Goal: Task Accomplishment & Management: Manage account settings

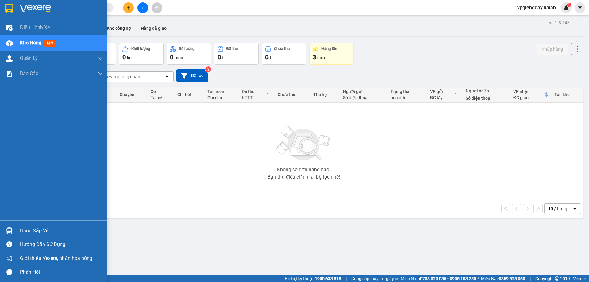
click at [35, 231] on div "Hàng sắp về" at bounding box center [61, 230] width 83 height 9
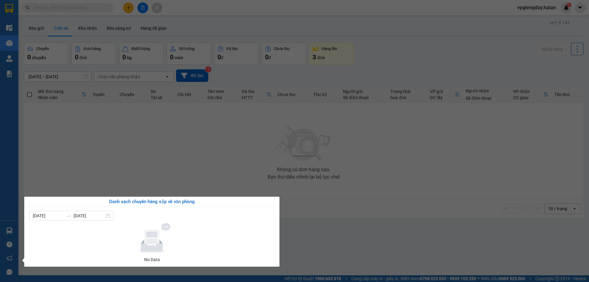
click at [157, 144] on section "Kết quả tìm kiếm ( 1 ) Bộ lọc Mã ĐH Trạng thái Món hàng Thu hộ Tổng cước Chưa c…" at bounding box center [294, 141] width 589 height 282
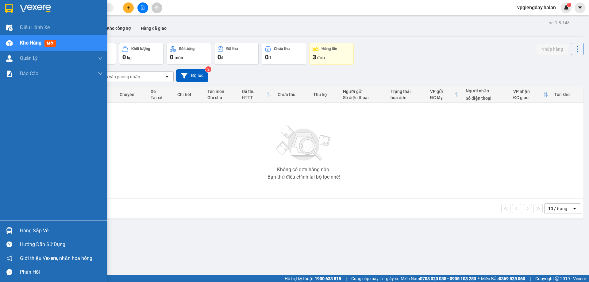
drag, startPoint x: 37, startPoint y: 231, endPoint x: 40, endPoint y: 228, distance: 3.5
click at [38, 230] on div "Hàng sắp về" at bounding box center [61, 230] width 83 height 9
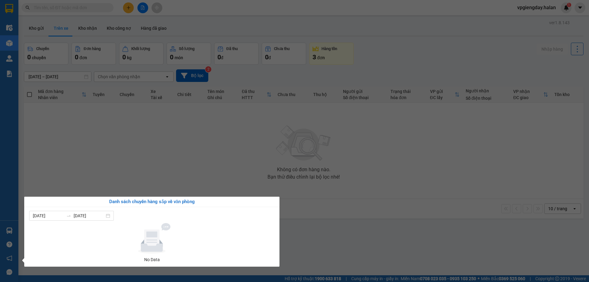
click at [125, 164] on section "Kết quả tìm kiếm ( 1 ) Bộ lọc Mã ĐH Trạng thái Món hàng Thu hộ Tổng cước Chưa c…" at bounding box center [294, 141] width 589 height 282
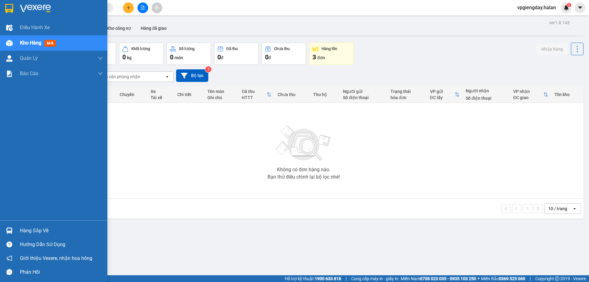
click at [23, 231] on div "Hàng sắp về" at bounding box center [61, 230] width 83 height 9
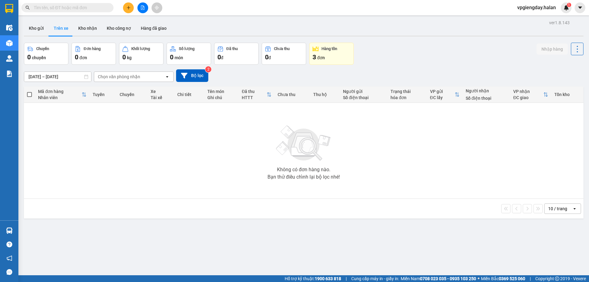
click at [124, 160] on section "Kết quả tìm kiếm ( 1 ) Bộ lọc Mã ĐH Trạng thái Món hàng Thu hộ Tổng cước Chưa c…" at bounding box center [294, 141] width 589 height 282
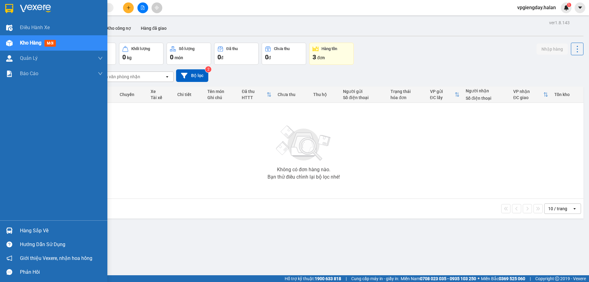
drag, startPoint x: 32, startPoint y: 232, endPoint x: 130, endPoint y: 167, distance: 117.1
click at [32, 232] on div "Hàng sắp về" at bounding box center [61, 230] width 83 height 9
click at [130, 167] on section "Kết quả tìm kiếm ( 1 ) Bộ lọc Mã ĐH Trạng thái Món hàng Thu hộ Tổng cước Chưa c…" at bounding box center [294, 141] width 589 height 282
click at [29, 227] on div "Hàng sắp về" at bounding box center [61, 230] width 83 height 9
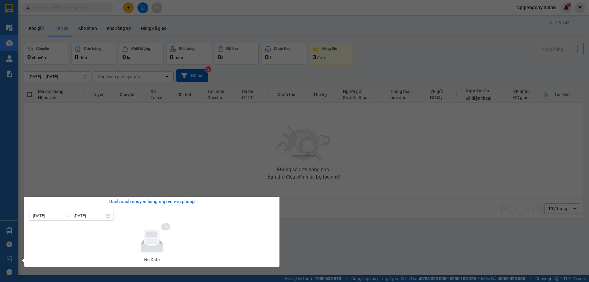
click at [174, 144] on section "Kết quả tìm kiếm ( 1 ) Bộ lọc Mã ĐH Trạng thái Món hàng Thu hộ Tổng cước Chưa c…" at bounding box center [294, 141] width 589 height 282
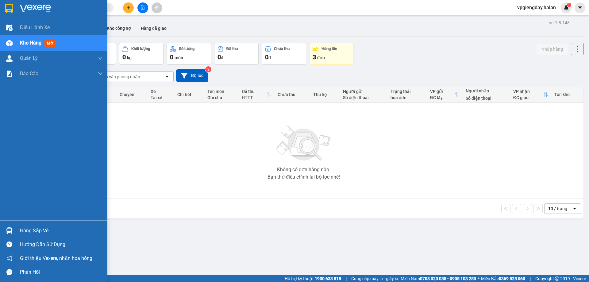
drag, startPoint x: 34, startPoint y: 230, endPoint x: 69, endPoint y: 195, distance: 49.1
click at [34, 230] on div "Hàng sắp về" at bounding box center [61, 230] width 83 height 9
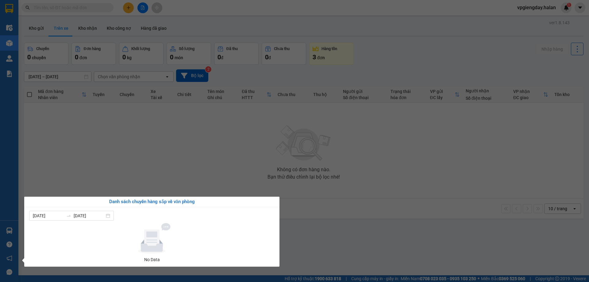
click at [139, 154] on section "Kết quả tìm kiếm ( 1 ) Bộ lọc Mã ĐH Trạng thái Món hàng Thu hộ Tổng cước Chưa c…" at bounding box center [294, 141] width 589 height 282
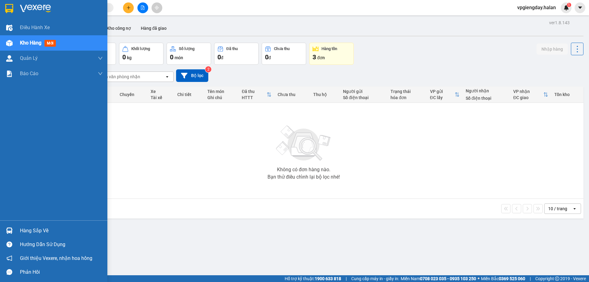
drag, startPoint x: 31, startPoint y: 231, endPoint x: 74, endPoint y: 194, distance: 56.2
click at [32, 231] on div "Hàng sắp về" at bounding box center [61, 230] width 83 height 9
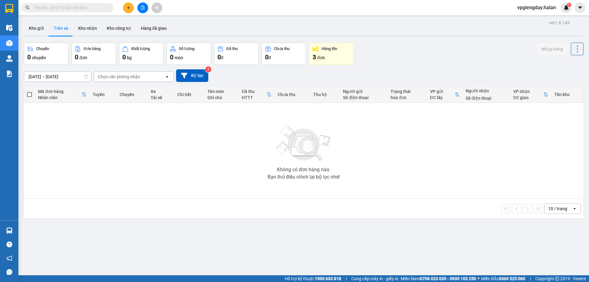
click at [123, 165] on section "Kết quả tìm kiếm ( 1 ) Bộ lọc Mã ĐH Trạng thái Món hàng Thu hộ Tổng cước Chưa c…" at bounding box center [294, 141] width 589 height 282
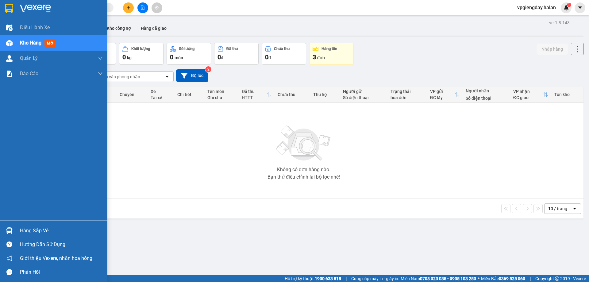
click at [39, 233] on div "Hàng sắp về" at bounding box center [61, 230] width 83 height 9
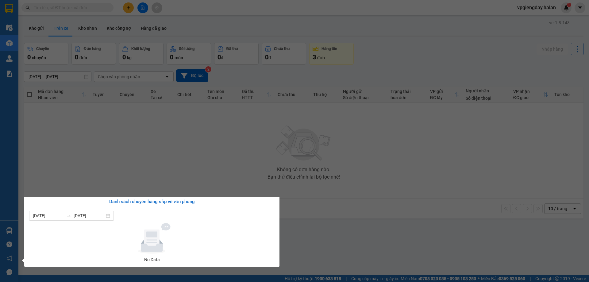
click at [139, 167] on section "Kết quả tìm kiếm ( 1 ) Bộ lọc Mã ĐH Trạng thái Món hàng Thu hộ Tổng cước Chưa c…" at bounding box center [294, 141] width 589 height 282
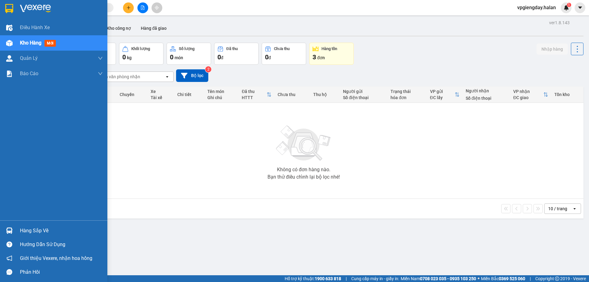
click at [32, 224] on div "Hàng sắp về" at bounding box center [53, 231] width 107 height 14
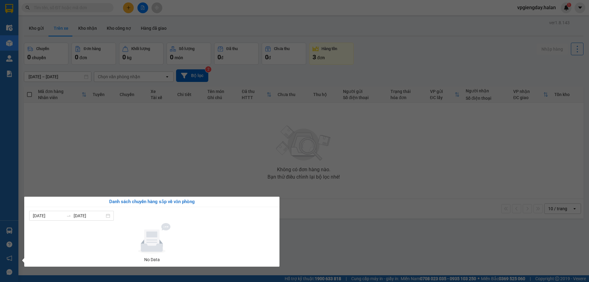
click at [146, 156] on section "Kết quả tìm kiếm ( 1 ) Bộ lọc Mã ĐH Trạng thái Món hàng Thu hộ Tổng cước Chưa c…" at bounding box center [294, 141] width 589 height 282
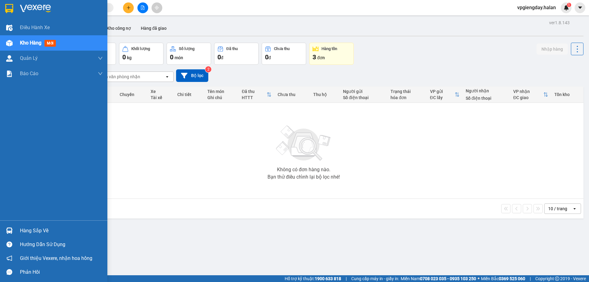
click at [34, 229] on div "Hàng sắp về" at bounding box center [61, 230] width 83 height 9
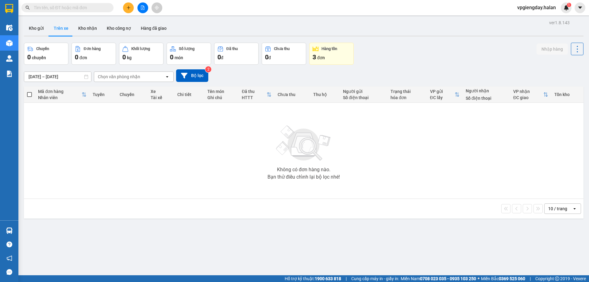
click at [129, 162] on section "Kết quả tìm kiếm ( 1 ) Bộ lọc Mã ĐH Trạng thái Món hàng Thu hộ Tổng cước Chưa c…" at bounding box center [294, 141] width 589 height 282
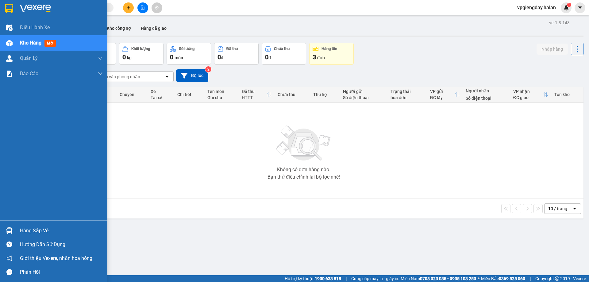
click at [25, 227] on div "Hàng sắp về" at bounding box center [61, 230] width 83 height 9
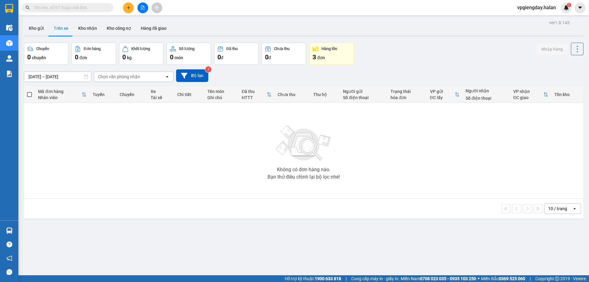
click at [103, 175] on section "Kết quả tìm kiếm ( 1 ) Bộ lọc Mã ĐH Trạng thái Món hàng Thu hộ Tổng cước Chưa c…" at bounding box center [294, 141] width 589 height 282
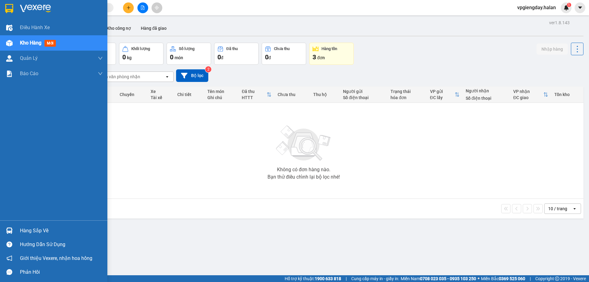
drag, startPoint x: 43, startPoint y: 229, endPoint x: 47, endPoint y: 220, distance: 10.0
click at [45, 229] on div "Hàng sắp về" at bounding box center [61, 230] width 83 height 9
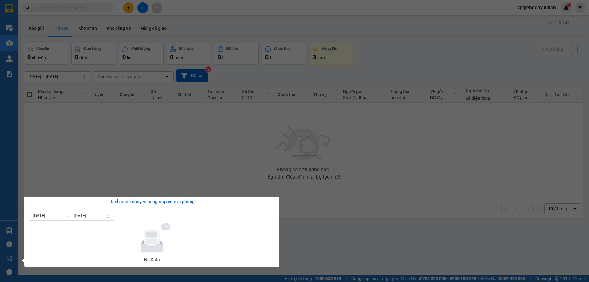
click at [79, 174] on section "Kết quả tìm kiếm ( 1 ) Bộ lọc Mã ĐH Trạng thái Món hàng Thu hộ Tổng cước Chưa c…" at bounding box center [294, 141] width 589 height 282
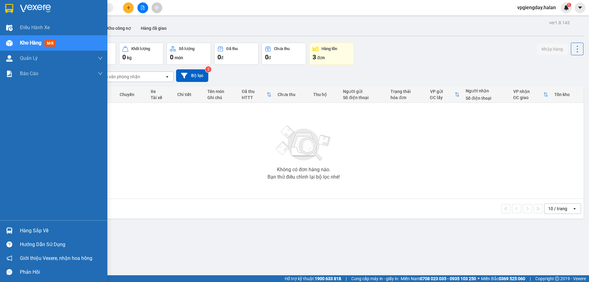
click at [29, 232] on div "Hàng sắp về" at bounding box center [61, 230] width 83 height 9
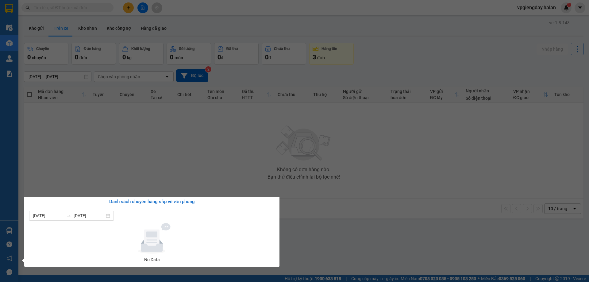
click at [98, 170] on section "Kết quả tìm kiếm ( 1 ) Bộ lọc Mã ĐH Trạng thái Món hàng Thu hộ Tổng cước Chưa c…" at bounding box center [294, 141] width 589 height 282
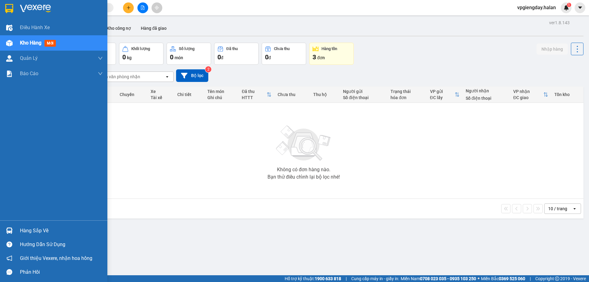
click at [33, 226] on div "Hàng sắp về" at bounding box center [61, 230] width 83 height 9
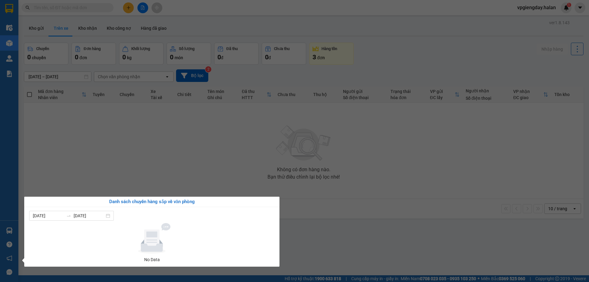
click at [109, 181] on section "Kết quả tìm kiếm ( 1 ) Bộ lọc Mã ĐH Trạng thái Món hàng Thu hộ Tổng cước Chưa c…" at bounding box center [294, 141] width 589 height 282
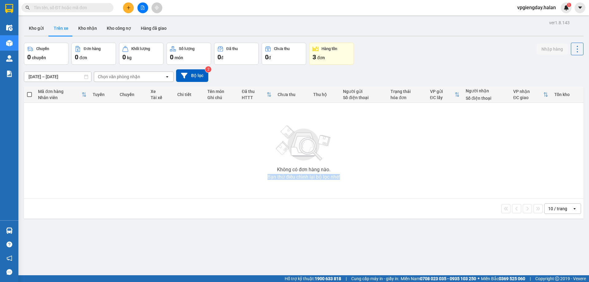
drag, startPoint x: 192, startPoint y: 153, endPoint x: 377, endPoint y: 168, distance: 185.6
click at [377, 168] on div "Không có đơn hàng nào. Bạn thử điều chỉnh lại bộ lọc nhé!" at bounding box center [304, 151] width 554 height 92
click at [386, 173] on div "Không có đơn hàng nào. Bạn thử điều chỉnh lại bộ lọc nhé!" at bounding box center [304, 151] width 554 height 92
drag, startPoint x: 342, startPoint y: 173, endPoint x: 224, endPoint y: 167, distance: 118.0
click at [224, 167] on div "Không có đơn hàng nào. Bạn thử điều chỉnh lại bộ lọc nhé!" at bounding box center [304, 151] width 554 height 92
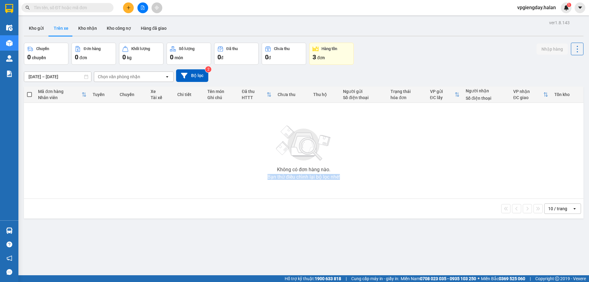
click at [207, 165] on div "Không có đơn hàng nào. Bạn thử điều chỉnh lại bộ lọc nhé!" at bounding box center [304, 151] width 554 height 92
click at [71, 141] on div "Không có đơn hàng nào. Bạn thử điều chỉnh lại bộ lọc nhé!" at bounding box center [304, 151] width 554 height 92
click at [115, 148] on div "Không có đơn hàng nào. Bạn thử điều chỉnh lại bộ lọc nhé!" at bounding box center [304, 151] width 554 height 92
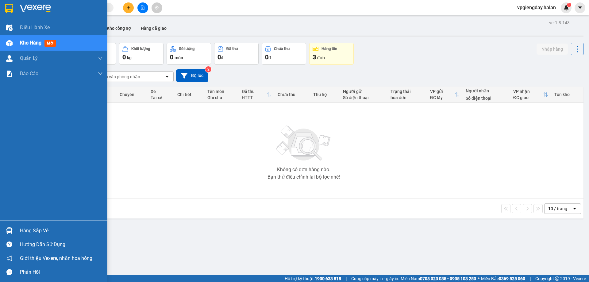
click at [24, 230] on div "Hàng sắp về" at bounding box center [61, 230] width 83 height 9
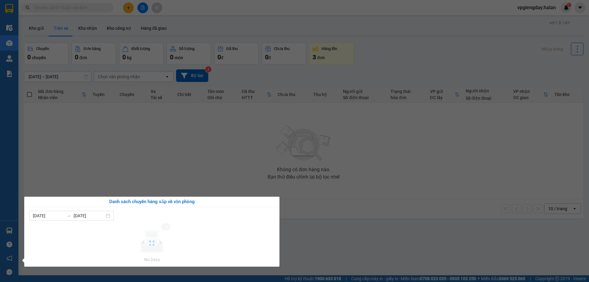
click at [128, 155] on section "Kết quả tìm kiếm ( 1 ) Bộ lọc Mã ĐH Trạng thái Món hàng Thu hộ Tổng cước Chưa c…" at bounding box center [294, 141] width 589 height 282
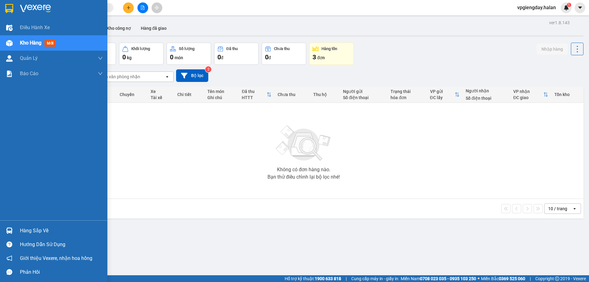
click at [34, 232] on div "Hàng sắp về" at bounding box center [61, 230] width 83 height 9
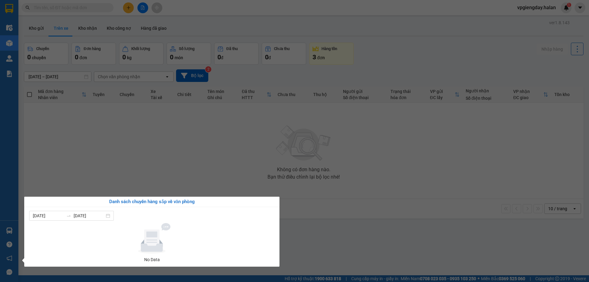
click at [94, 173] on section "Kết quả tìm kiếm ( 1 ) Bộ lọc Mã ĐH Trạng thái Món hàng Thu hộ Tổng cước Chưa c…" at bounding box center [294, 141] width 589 height 282
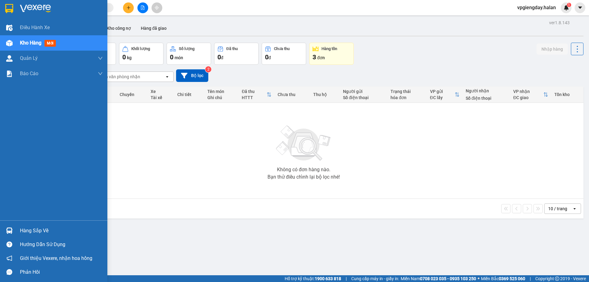
click at [24, 227] on div "Hàng sắp về" at bounding box center [61, 230] width 83 height 9
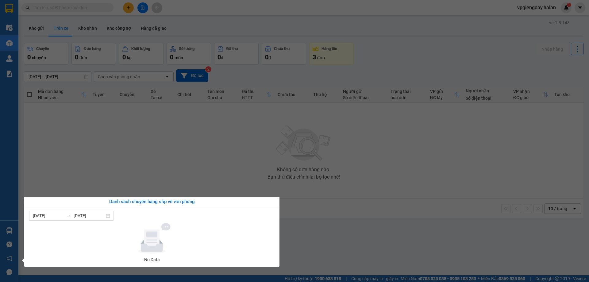
click at [154, 145] on section "Kết quả tìm kiếm ( 1 ) Bộ lọc Mã ĐH Trạng thái Món hàng Thu hộ Tổng cước Chưa c…" at bounding box center [294, 141] width 589 height 282
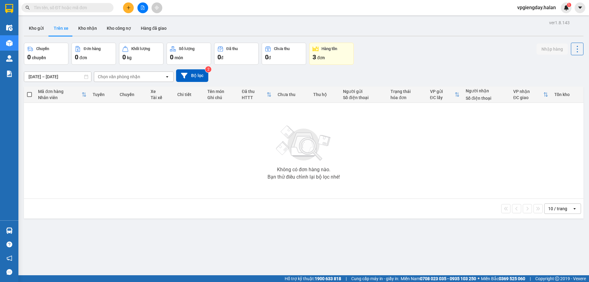
click at [499, 272] on div "ver 1.8.143 Kho gửi Trên xe Kho nhận Kho công nợ Hàng đã giao Chuyến 0 chuyến Đ…" at bounding box center [303, 159] width 565 height 282
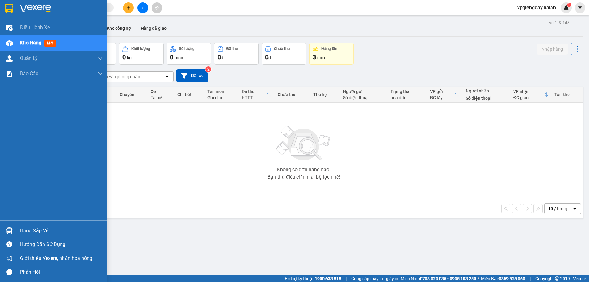
click at [40, 230] on div "Hàng sắp về" at bounding box center [61, 230] width 83 height 9
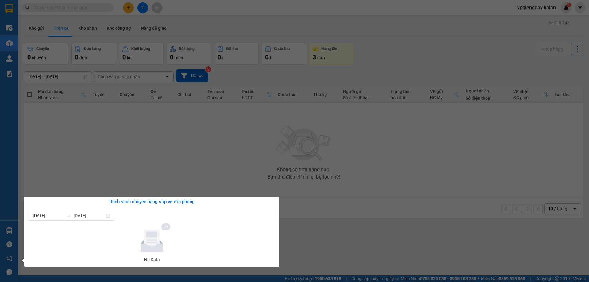
click at [147, 172] on section "Kết quả tìm kiếm ( 1 ) Bộ lọc Mã ĐH Trạng thái Món hàng Thu hộ Tổng cước Chưa c…" at bounding box center [294, 141] width 589 height 282
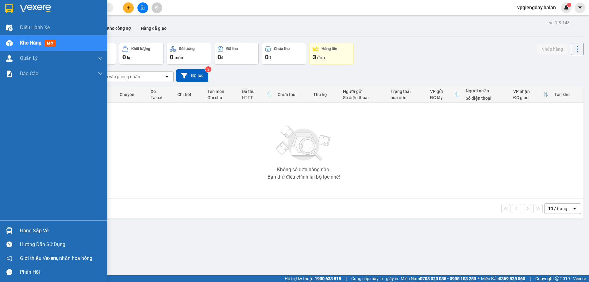
click at [25, 229] on div "Hàng sắp về" at bounding box center [61, 230] width 83 height 9
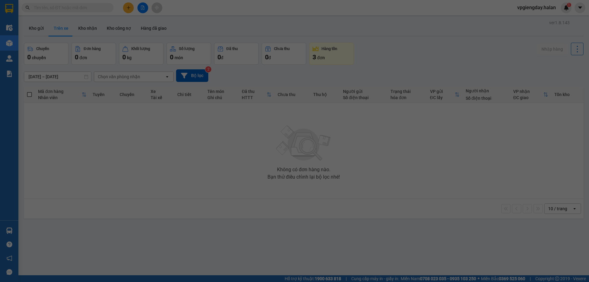
click at [120, 169] on section "Kết quả tìm kiếm ( 1 ) Bộ lọc Mã ĐH Trạng thái Món hàng Thu hộ Tổng cước Chưa c…" at bounding box center [294, 141] width 589 height 282
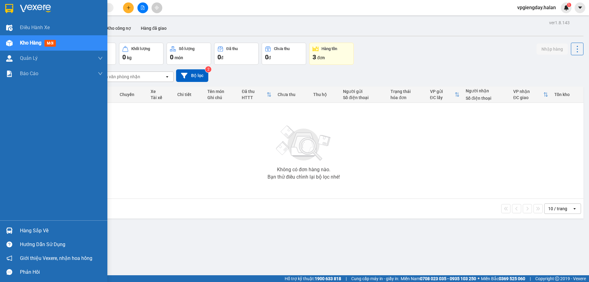
click at [37, 227] on div "Hàng sắp về" at bounding box center [61, 230] width 83 height 9
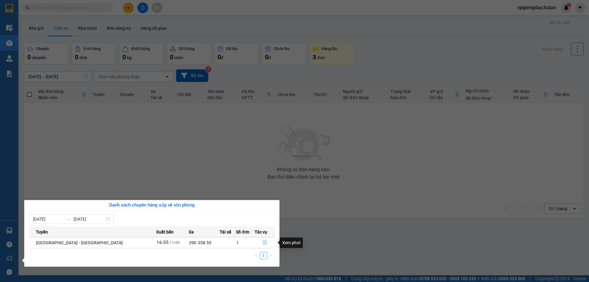
click at [263, 240] on icon "file-done" at bounding box center [265, 242] width 4 height 4
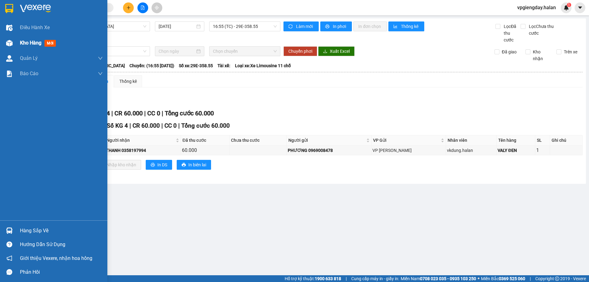
click at [38, 43] on span "Kho hàng" at bounding box center [30, 43] width 21 height 6
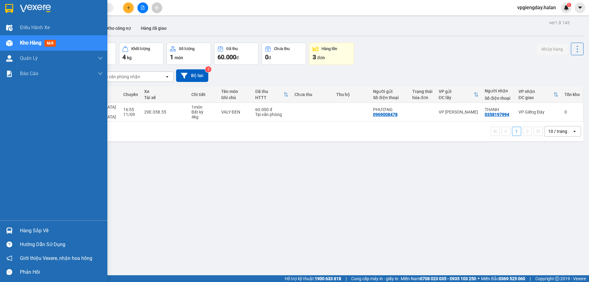
click at [47, 231] on div "Hàng sắp về" at bounding box center [61, 230] width 83 height 9
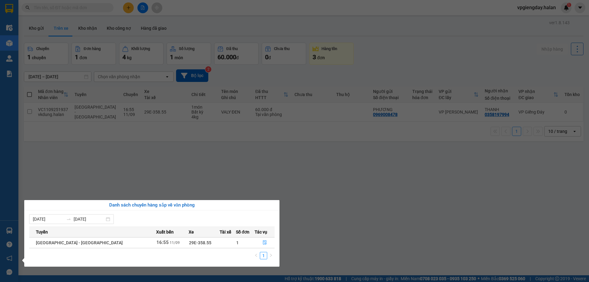
click at [99, 183] on section "Kết quả tìm kiếm ( 1 ) Bộ lọc Mã ĐH Trạng thái Món hàng Thu hộ Tổng cước Chưa c…" at bounding box center [294, 141] width 589 height 282
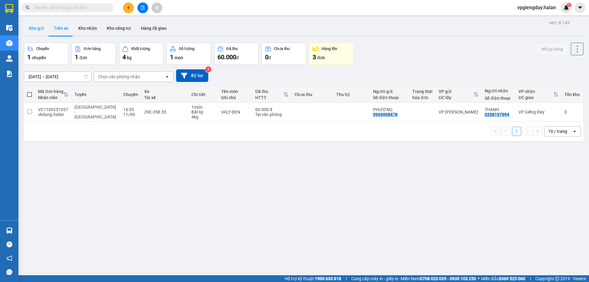
click at [39, 29] on button "Kho gửi" at bounding box center [36, 28] width 25 height 15
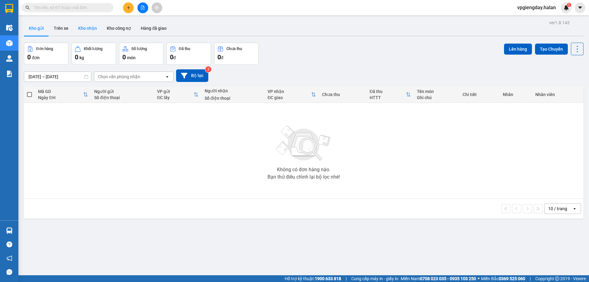
click at [87, 30] on button "Kho nhận" at bounding box center [87, 28] width 29 height 15
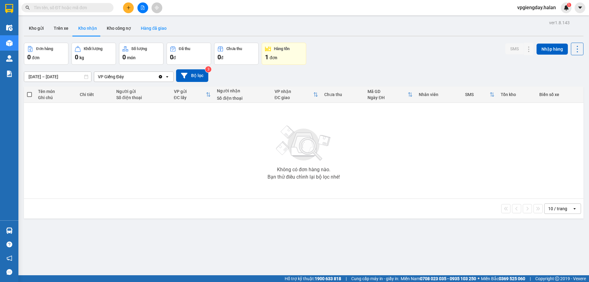
click at [145, 29] on button "Hàng đã giao" at bounding box center [154, 28] width 36 height 15
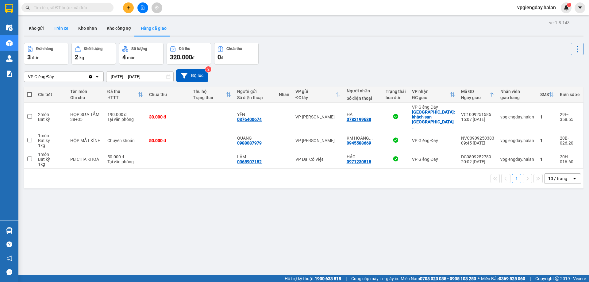
click at [60, 26] on button "Trên xe" at bounding box center [61, 28] width 25 height 15
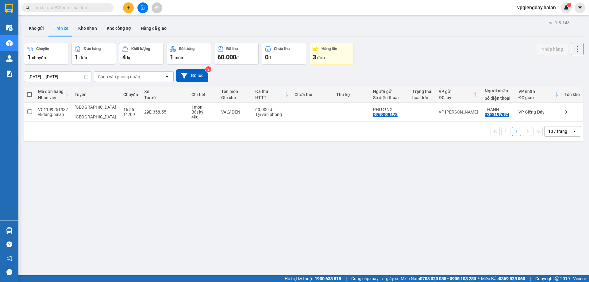
click at [127, 157] on div "ver 1.8.143 Kho gửi Trên xe Kho nhận Kho công nợ Hàng đã giao Chuyến 1 chuyến Đ…" at bounding box center [303, 159] width 565 height 282
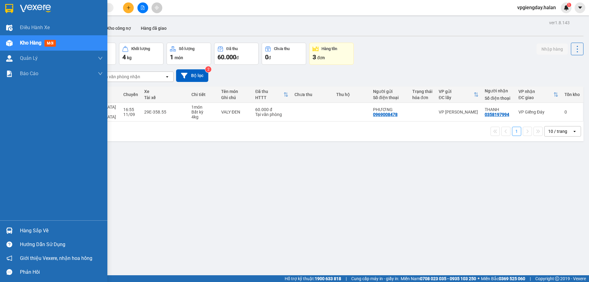
click at [39, 226] on div "Hàng sắp về" at bounding box center [53, 231] width 107 height 14
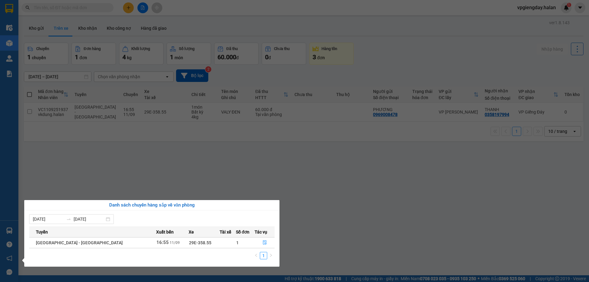
click at [213, 173] on section "Kết quả tìm kiếm ( 1 ) Bộ lọc Mã ĐH Trạng thái Món hàng Thu hộ Tổng cước Chưa c…" at bounding box center [294, 141] width 589 height 282
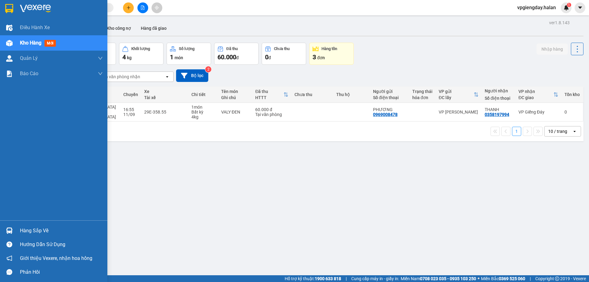
click at [38, 226] on div "Hàng sắp về" at bounding box center [61, 230] width 83 height 9
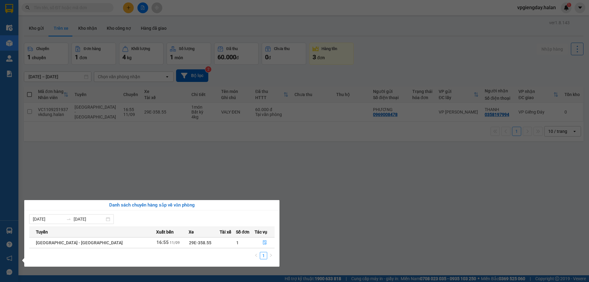
click at [250, 176] on section "Kết quả tìm kiếm ( 1 ) Bộ lọc Mã ĐH Trạng thái Món hàng Thu hộ Tổng cước Chưa c…" at bounding box center [294, 141] width 589 height 282
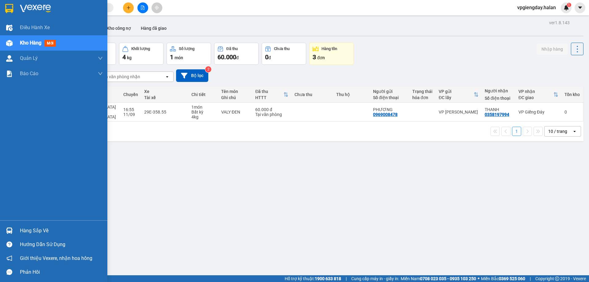
drag, startPoint x: 40, startPoint y: 232, endPoint x: 126, endPoint y: 197, distance: 92.3
click at [41, 231] on div "Hàng sắp về" at bounding box center [61, 230] width 83 height 9
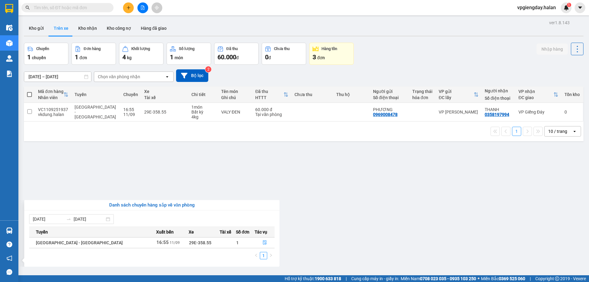
click at [140, 181] on section "Kết quả tìm kiếm ( 1 ) Bộ lọc Mã ĐH Trạng thái Món hàng Thu hộ Tổng cước Chưa c…" at bounding box center [294, 141] width 589 height 282
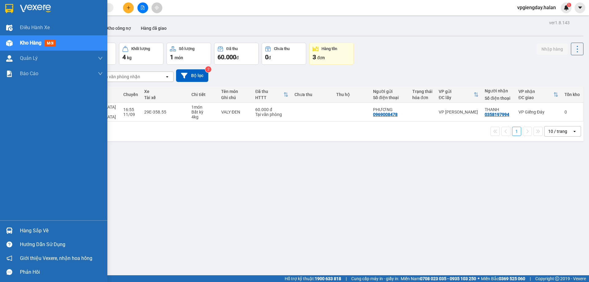
click at [28, 224] on div "Hàng sắp về" at bounding box center [53, 231] width 107 height 14
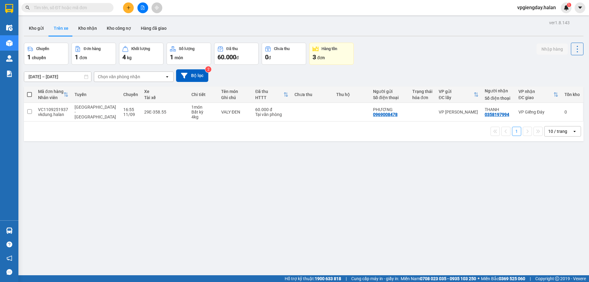
click at [117, 177] on section "Kết quả tìm kiếm ( 1 ) Bộ lọc Mã ĐH Trạng thái Món hàng Thu hộ Tổng cước Chưa c…" at bounding box center [294, 141] width 589 height 282
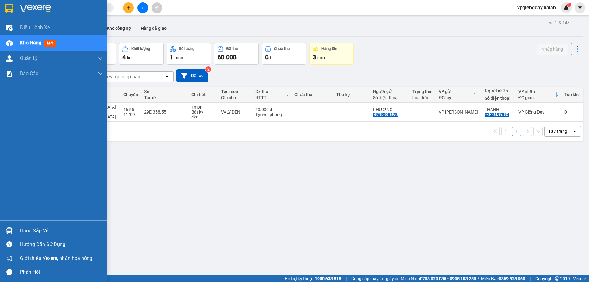
drag, startPoint x: 40, startPoint y: 229, endPoint x: 33, endPoint y: 232, distance: 8.2
click at [41, 229] on div "Hàng sắp về" at bounding box center [61, 230] width 83 height 9
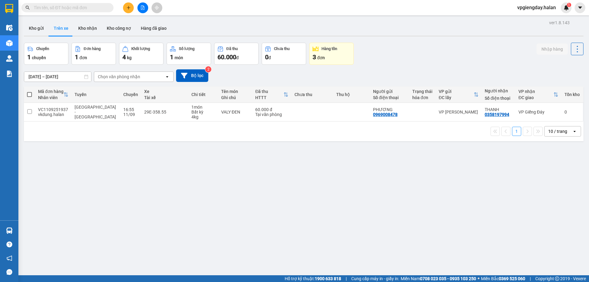
click at [128, 161] on section "Kết quả tìm kiếm ( 1 ) Bộ lọc Mã ĐH Trạng thái Món hàng Thu hộ Tổng cước Chưa c…" at bounding box center [294, 141] width 589 height 282
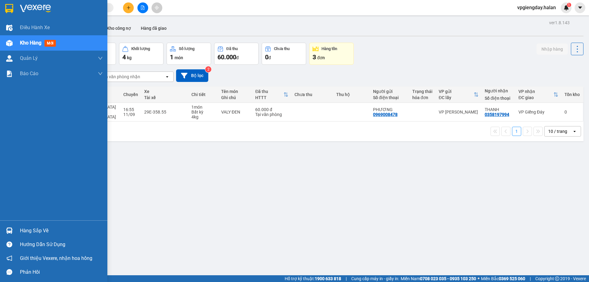
click at [47, 226] on div "Hàng sắp về" at bounding box center [61, 230] width 83 height 9
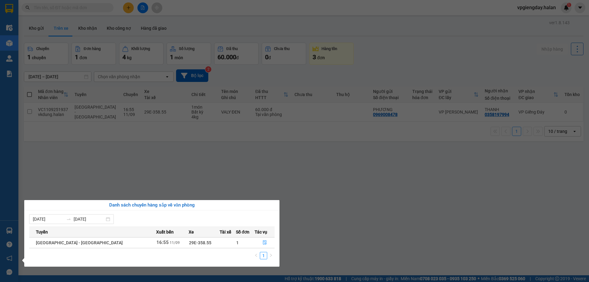
click at [111, 171] on section "Kết quả tìm kiếm ( 1 ) Bộ lọc Mã ĐH Trạng thái Món hàng Thu hộ Tổng cước Chưa c…" at bounding box center [294, 141] width 589 height 282
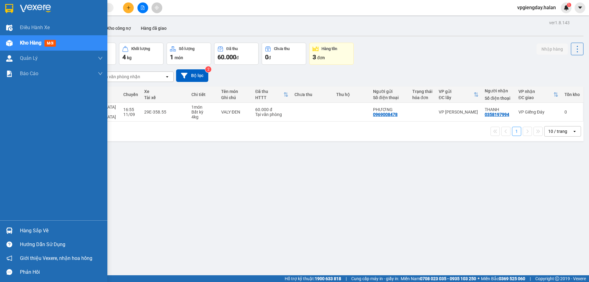
click at [35, 233] on div "Hàng sắp về" at bounding box center [61, 230] width 83 height 9
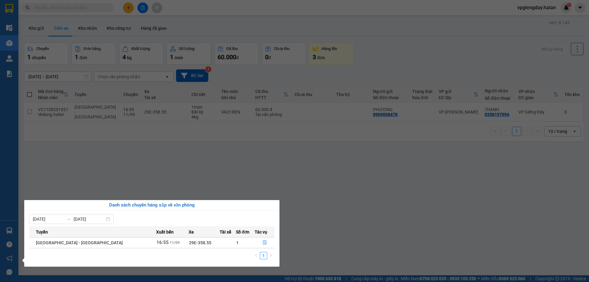
click at [128, 166] on section "Kết quả tìm kiếm ( 1 ) Bộ lọc Mã ĐH Trạng thái Món hàng Thu hộ Tổng cước Chưa c…" at bounding box center [294, 141] width 589 height 282
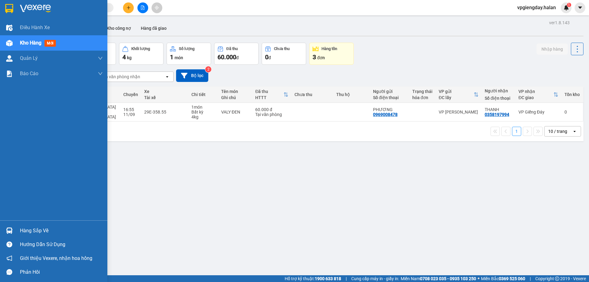
drag, startPoint x: 43, startPoint y: 229, endPoint x: 46, endPoint y: 227, distance: 4.1
click at [43, 229] on div "Hàng sắp về" at bounding box center [61, 230] width 83 height 9
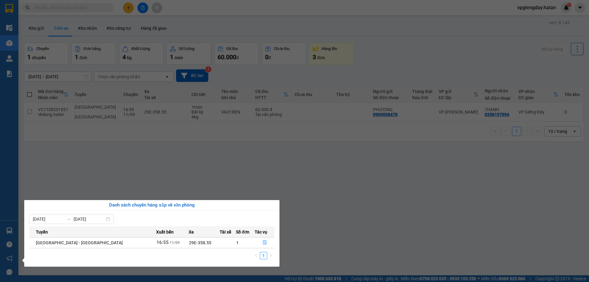
click at [110, 158] on section "Kết quả tìm kiếm ( 1 ) Bộ lọc Mã ĐH Trạng thái Món hàng Thu hộ Tổng cước Chưa c…" at bounding box center [294, 141] width 589 height 282
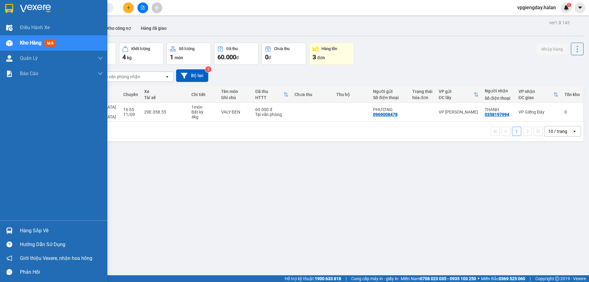
click at [34, 228] on div "Hàng sắp về" at bounding box center [61, 230] width 83 height 9
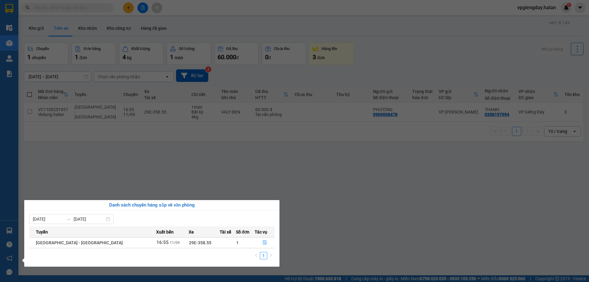
click at [131, 164] on section "Kết quả tìm kiếm ( 1 ) Bộ lọc Mã ĐH Trạng thái Món hàng Thu hộ Tổng cước Chưa c…" at bounding box center [294, 141] width 589 height 282
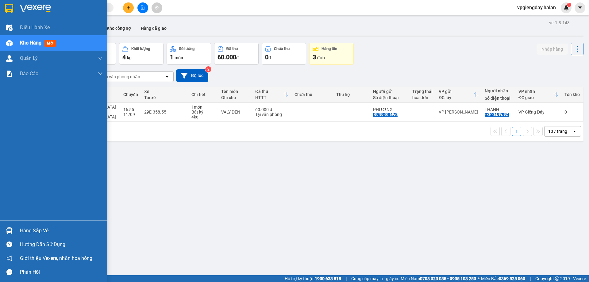
click at [34, 227] on div "Hàng sắp về" at bounding box center [61, 230] width 83 height 9
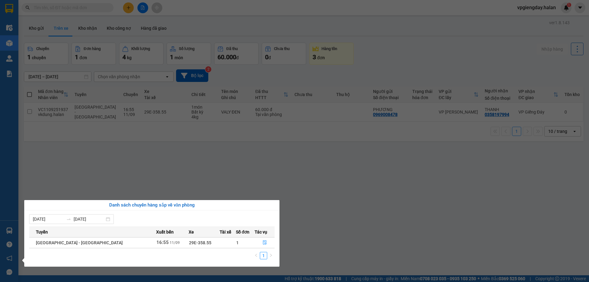
click at [103, 180] on section "Kết quả tìm kiếm ( 1 ) Bộ lọc Mã ĐH Trạng thái Món hàng Thu hộ Tổng cước Chưa c…" at bounding box center [294, 141] width 589 height 282
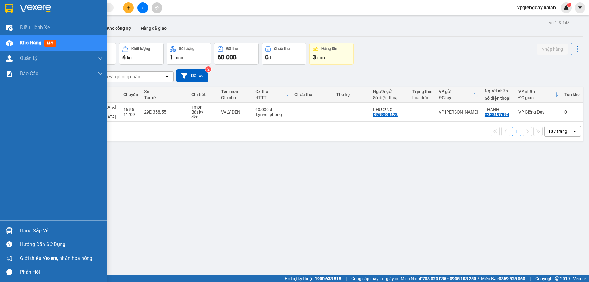
click at [32, 225] on div "Hàng sắp về" at bounding box center [53, 231] width 107 height 14
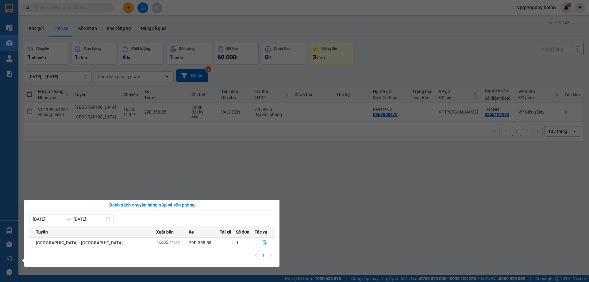
drag, startPoint x: 127, startPoint y: 177, endPoint x: 0, endPoint y: 214, distance: 132.4
click at [121, 178] on section "Kết quả tìm kiếm ( 1 ) Bộ lọc Mã ĐH Trạng thái Món hàng Thu hộ Tổng cước Chưa c…" at bounding box center [294, 141] width 589 height 282
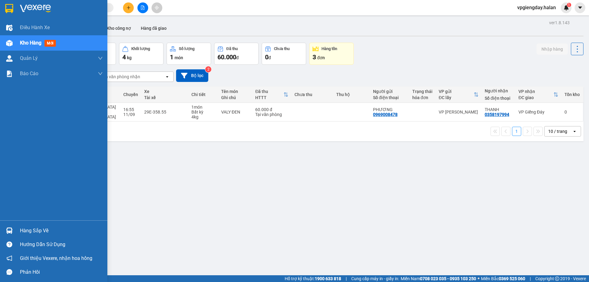
click at [39, 231] on div "Hàng sắp về" at bounding box center [61, 230] width 83 height 9
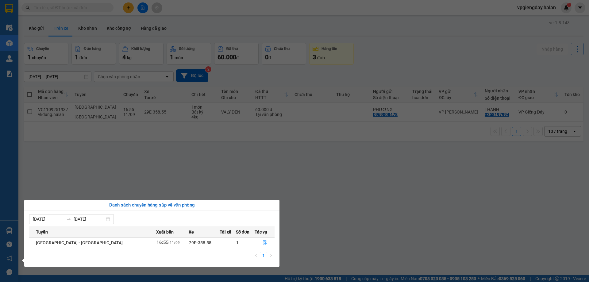
click at [112, 188] on section "Kết quả tìm kiếm ( 1 ) Bộ lọc Mã ĐH Trạng thái Món hàng Thu hộ Tổng cước Chưa c…" at bounding box center [294, 141] width 589 height 282
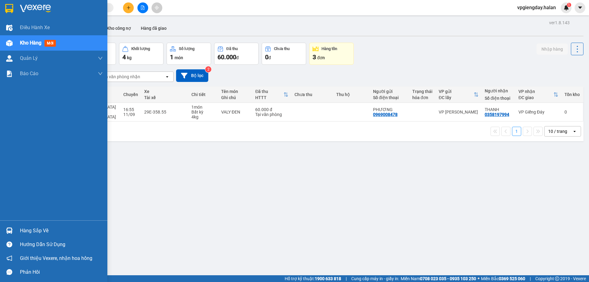
click at [36, 229] on div "Hàng sắp về" at bounding box center [61, 230] width 83 height 9
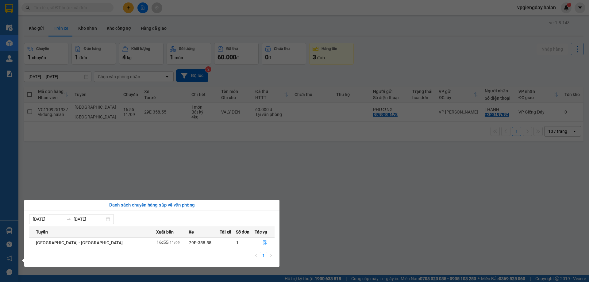
click at [83, 161] on section "Kết quả tìm kiếm ( 1 ) Bộ lọc Mã ĐH Trạng thái Món hàng Thu hộ Tổng cước Chưa c…" at bounding box center [294, 141] width 589 height 282
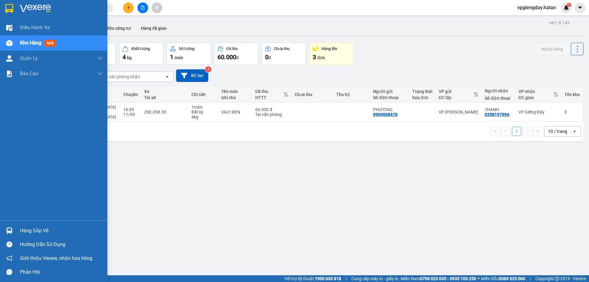
click at [50, 230] on div "Hàng sắp về" at bounding box center [61, 230] width 83 height 9
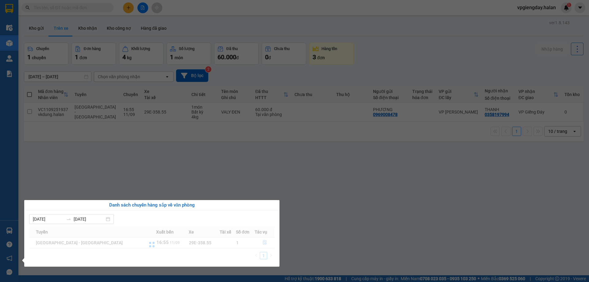
click at [108, 175] on section "Kết quả tìm kiếm ( 1 ) Bộ lọc Mã ĐH Trạng thái Món hàng Thu hộ Tổng cước Chưa c…" at bounding box center [294, 141] width 589 height 282
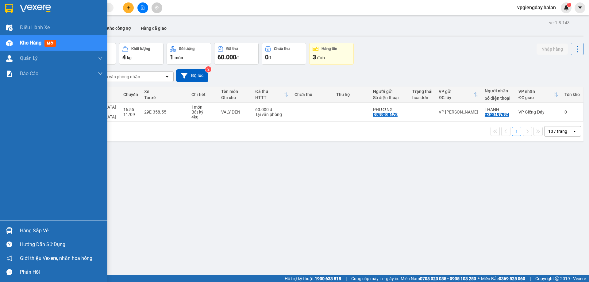
click at [35, 229] on div "Hàng sắp về" at bounding box center [61, 230] width 83 height 9
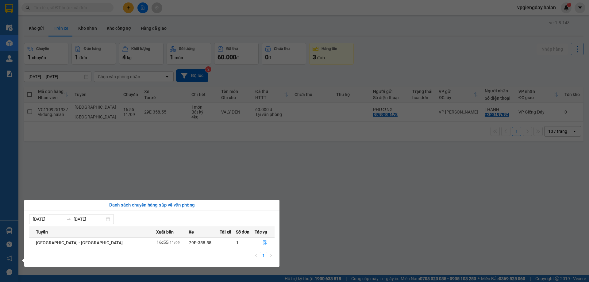
click at [195, 171] on section "Kết quả tìm kiếm ( 1 ) Bộ lọc Mã ĐH Trạng thái Món hàng Thu hộ Tổng cước Chưa c…" at bounding box center [294, 141] width 589 height 282
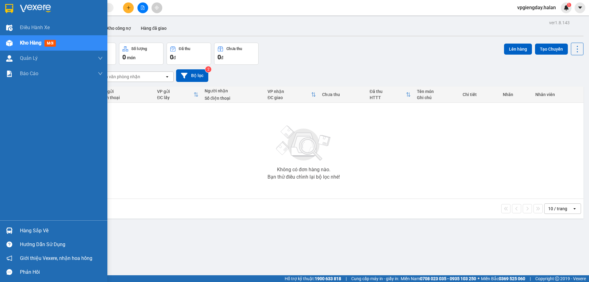
drag, startPoint x: 32, startPoint y: 230, endPoint x: 123, endPoint y: 158, distance: 116.3
click at [32, 230] on div "Hàng sắp về" at bounding box center [61, 230] width 83 height 9
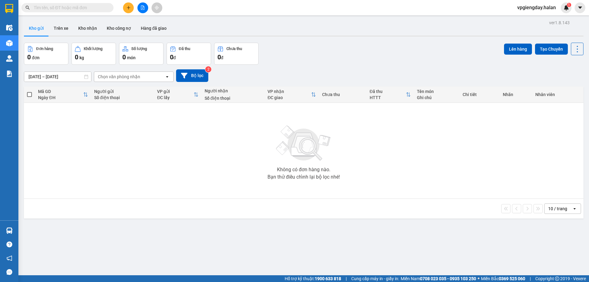
click at [126, 155] on section "Kết quả tìm kiếm ( 0 ) Bộ lọc No Data vpgiengday.halan 1 Điều hành xe Kho hàng …" at bounding box center [294, 141] width 589 height 282
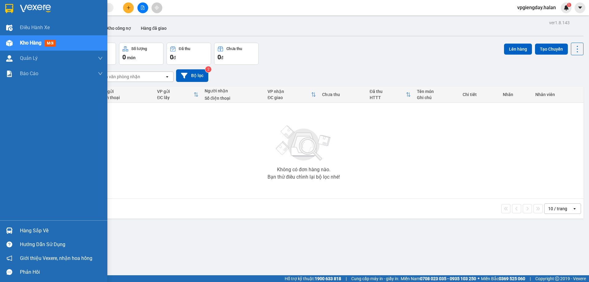
click at [49, 227] on div "Hàng sắp về" at bounding box center [61, 230] width 83 height 9
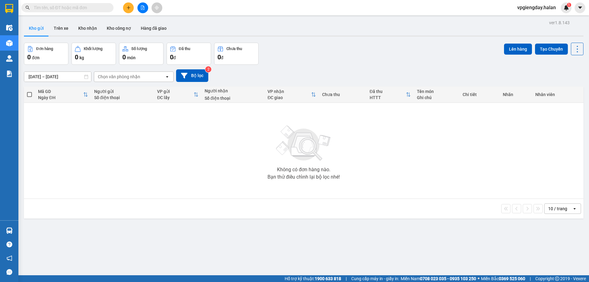
click at [136, 169] on section "Kết quả tìm kiếm ( 0 ) Bộ lọc No Data vpgiengday.halan 1 Điều hành xe Kho hàng …" at bounding box center [294, 141] width 589 height 282
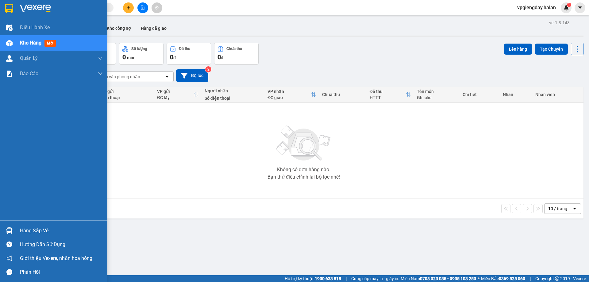
click at [28, 228] on div "Hàng sắp về" at bounding box center [61, 230] width 83 height 9
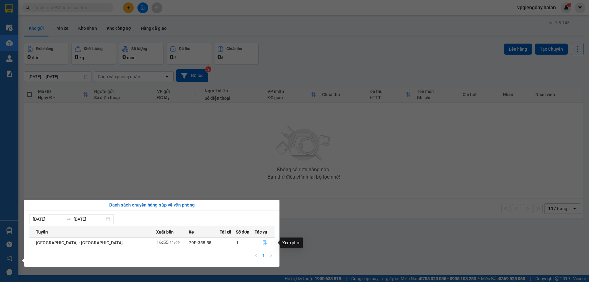
click at [263, 242] on icon "file-done" at bounding box center [265, 243] width 4 height 4
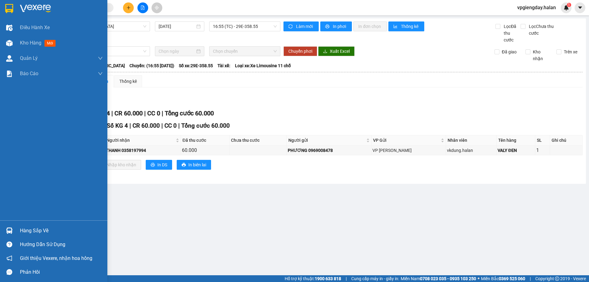
click at [31, 227] on div "Hàng sắp về" at bounding box center [61, 230] width 83 height 9
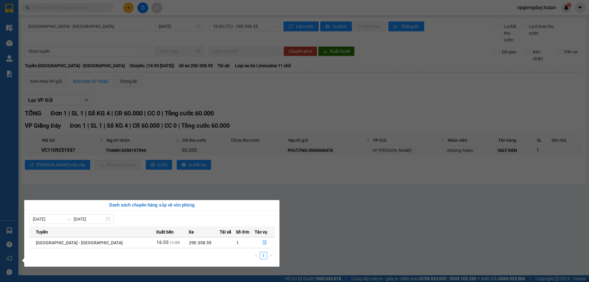
click at [181, 186] on section "Kết quả tìm kiếm ( 0 ) Bộ lọc No Data vpgiengday.halan 1 Điều hành xe Kho hàng …" at bounding box center [294, 141] width 589 height 282
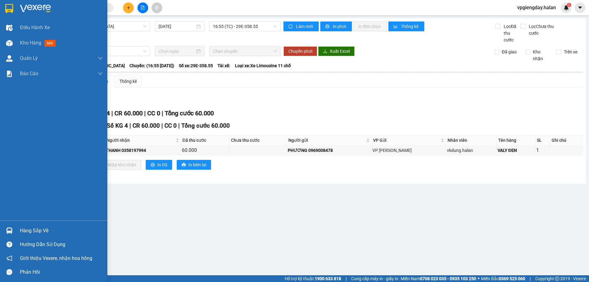
click at [41, 228] on div "Hàng sắp về" at bounding box center [61, 230] width 83 height 9
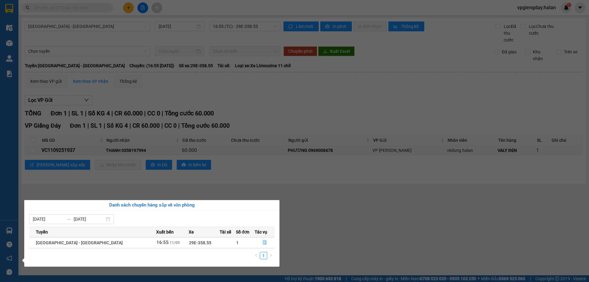
click at [335, 185] on section "Kết quả tìm kiếm ( 0 ) Bộ lọc No Data vpgiengday.halan 1 Điều hành xe Kho hàng …" at bounding box center [294, 141] width 589 height 282
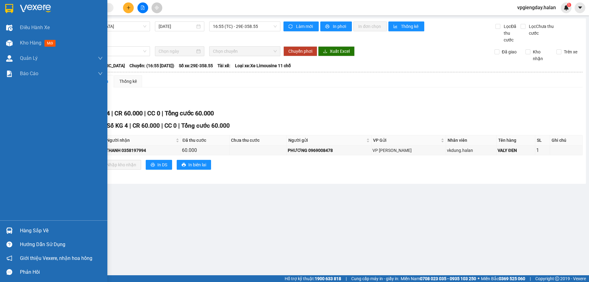
click at [32, 227] on div "Hàng sắp về" at bounding box center [61, 230] width 83 height 9
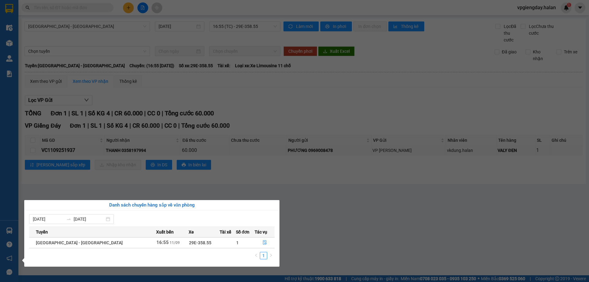
click at [164, 189] on section "Kết quả tìm kiếm ( 0 ) Bộ lọc No Data vpgiengday.halan 1 Điều hành xe Kho hàng …" at bounding box center [294, 141] width 589 height 282
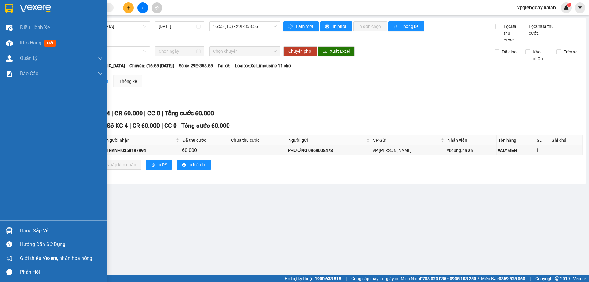
click at [37, 231] on div "Hàng sắp về" at bounding box center [61, 230] width 83 height 9
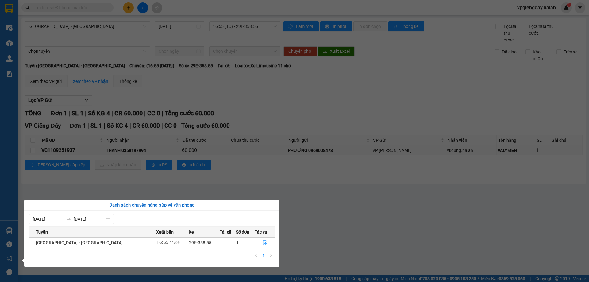
click at [101, 186] on section "Kết quả tìm kiếm ( 0 ) Bộ lọc No Data vpgiengday.halan 1 Điều hành xe Kho hàng …" at bounding box center [294, 141] width 589 height 282
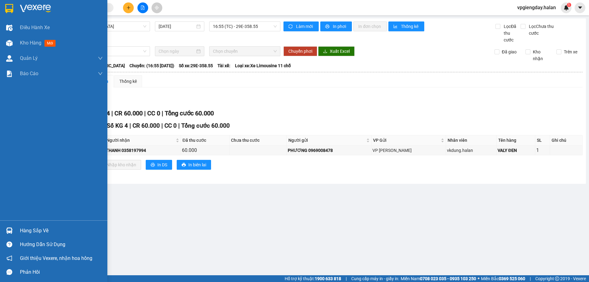
click at [31, 227] on div "Hàng sắp về" at bounding box center [61, 230] width 83 height 9
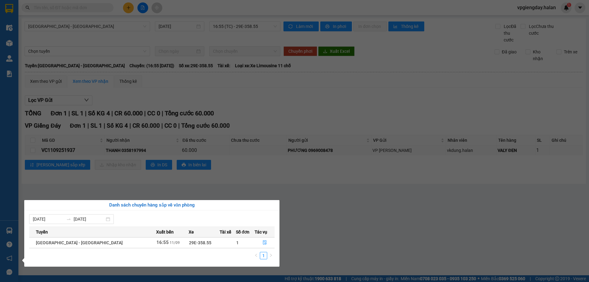
click at [113, 188] on section "Kết quả tìm kiếm ( 0 ) Bộ lọc No Data vpgiengday.halan 1 Điều hành xe Kho hàng …" at bounding box center [294, 141] width 589 height 282
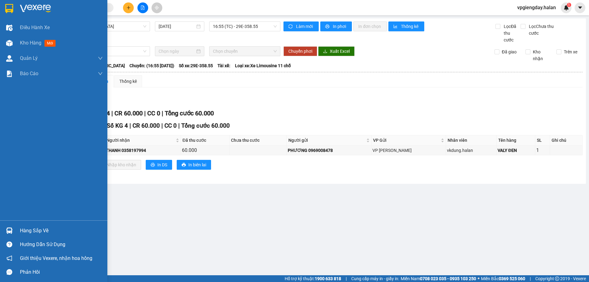
click at [46, 226] on div "Hàng sắp về" at bounding box center [61, 230] width 83 height 9
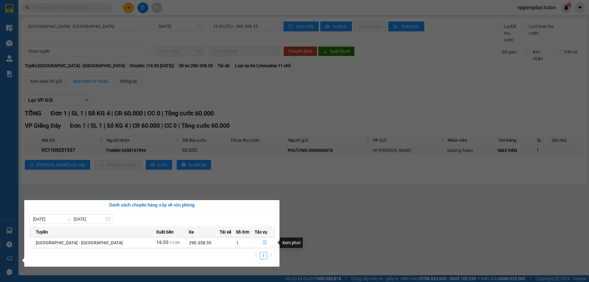
click at [263, 243] on icon "file-done" at bounding box center [265, 242] width 4 height 4
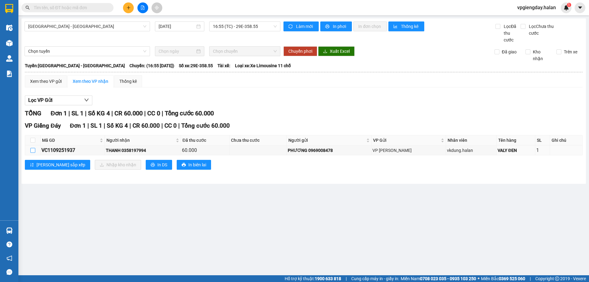
drag, startPoint x: 31, startPoint y: 151, endPoint x: 55, endPoint y: 157, distance: 24.8
click at [31, 151] on input "checkbox" at bounding box center [32, 150] width 5 height 5
checkbox input "true"
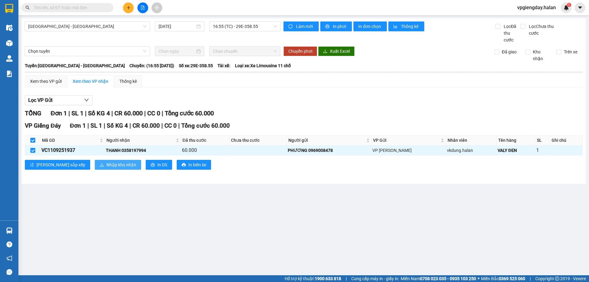
click at [107, 166] on span "Nhập kho nhận" at bounding box center [122, 164] width 30 height 7
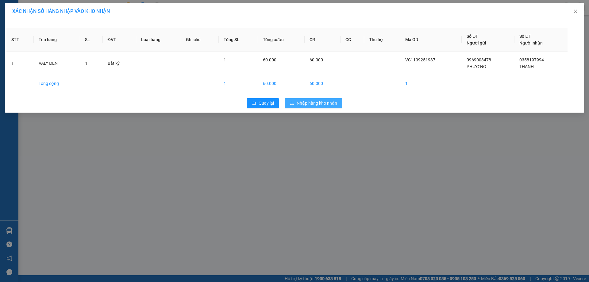
click at [311, 103] on span "Nhập hàng kho nhận" at bounding box center [317, 103] width 41 height 7
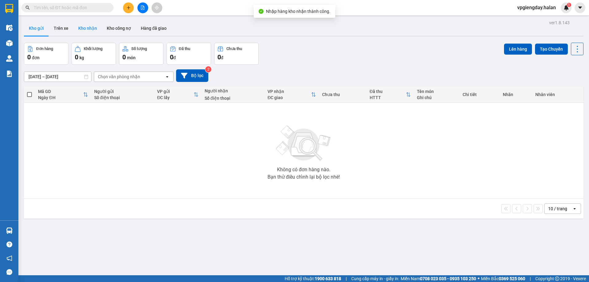
click at [82, 27] on button "Kho nhận" at bounding box center [87, 28] width 29 height 15
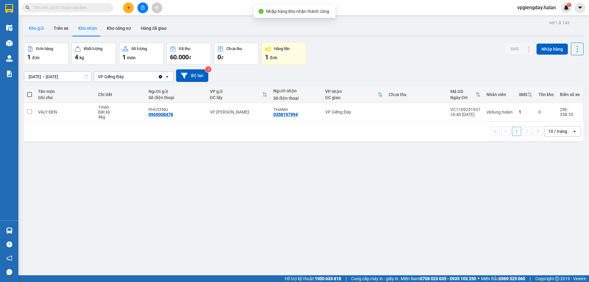
click at [46, 29] on button "Kho gửi" at bounding box center [36, 28] width 25 height 15
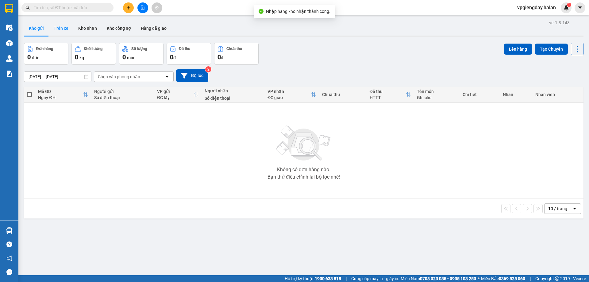
click at [64, 29] on button "Trên xe" at bounding box center [61, 28] width 25 height 15
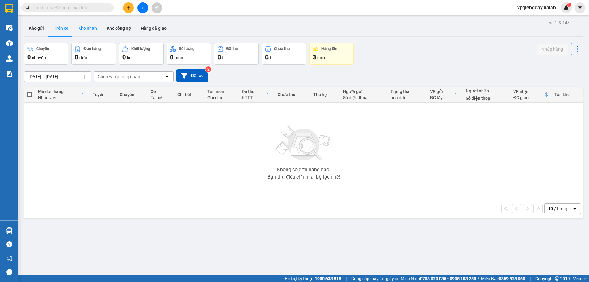
click at [88, 29] on button "Kho nhận" at bounding box center [87, 28] width 29 height 15
type input "[DATE] – [DATE]"
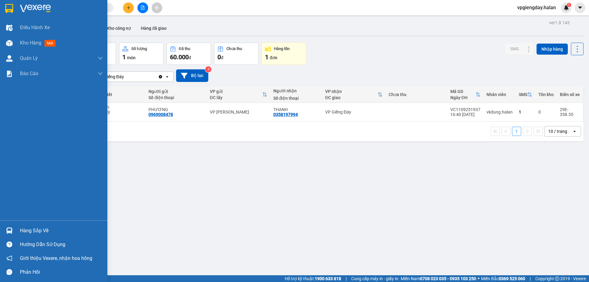
click at [32, 226] on div "Hàng sắp về" at bounding box center [61, 230] width 83 height 9
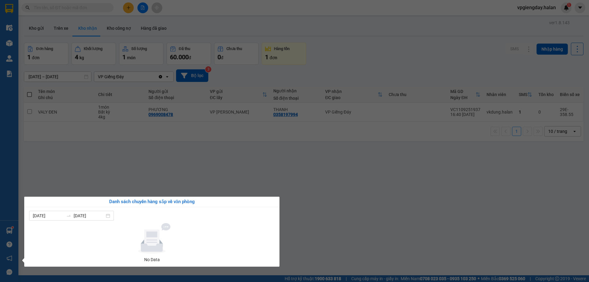
click at [164, 172] on section "Kết quả tìm kiếm ( 0 ) Bộ lọc No Data vpgiengday.halan 1 Điều hành xe Kho hàng …" at bounding box center [294, 141] width 589 height 282
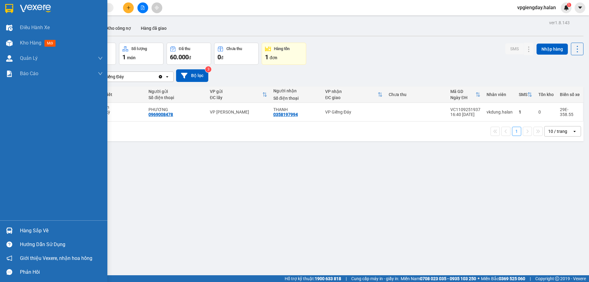
click at [43, 228] on div "Hàng sắp về" at bounding box center [61, 230] width 83 height 9
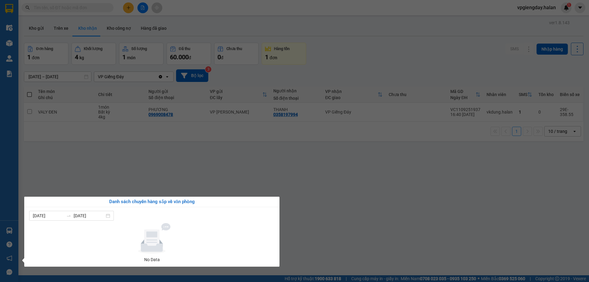
click at [118, 174] on section "Kết quả tìm kiếm ( 0 ) Bộ lọc No Data vpgiengday.halan 1 Điều hành xe Kho hàng …" at bounding box center [294, 141] width 589 height 282
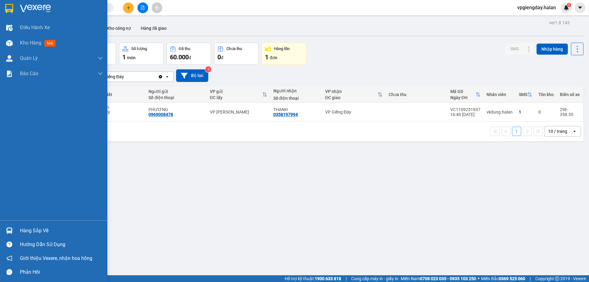
click at [34, 236] on div "Hàng sắp về" at bounding box center [53, 231] width 107 height 14
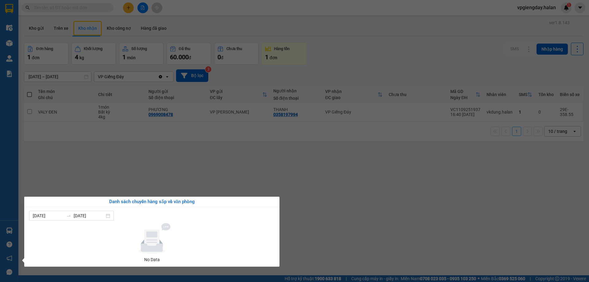
click at [85, 157] on section "Kết quả tìm kiếm ( 0 ) Bộ lọc No Data vpgiengday.halan 1 Điều hành xe Kho hàng …" at bounding box center [294, 141] width 589 height 282
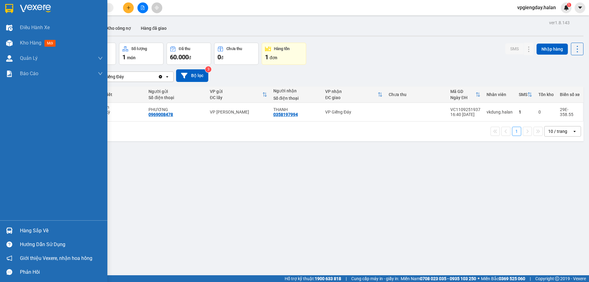
click at [27, 225] on div "Hàng sắp về" at bounding box center [53, 231] width 107 height 14
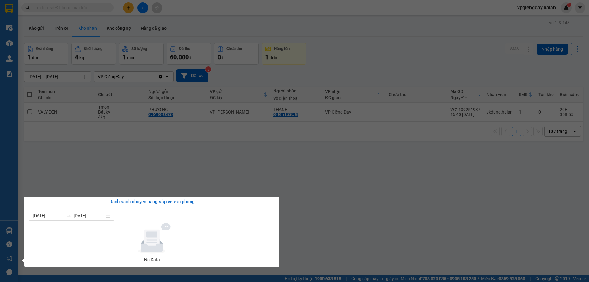
click at [103, 163] on section "Kết quả tìm kiếm ( 0 ) Bộ lọc No Data vpgiengday.halan 1 Điều hành xe Kho hàng …" at bounding box center [294, 141] width 589 height 282
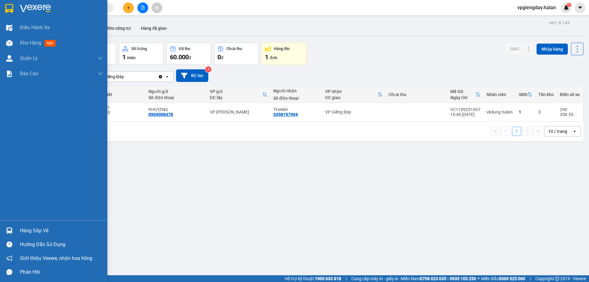
click at [38, 229] on div "Hàng sắp về" at bounding box center [61, 230] width 83 height 9
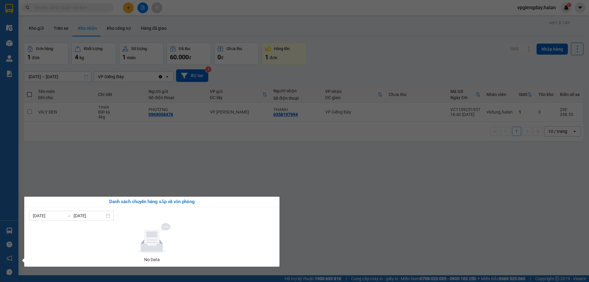
click at [107, 179] on section "Kết quả tìm kiếm ( 0 ) Bộ lọc No Data vpgiengday.halan 1 Điều hành xe Kho hàng …" at bounding box center [294, 141] width 589 height 282
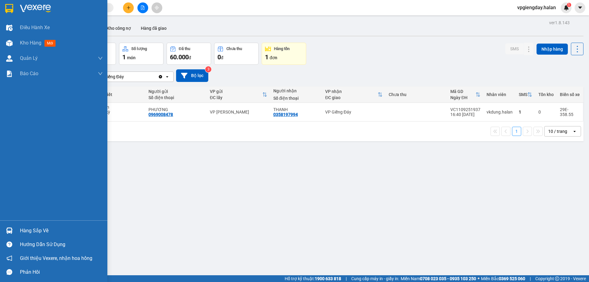
click at [33, 229] on div "Hàng sắp về" at bounding box center [61, 230] width 83 height 9
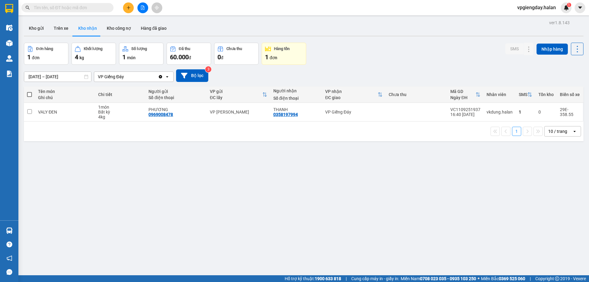
click at [99, 176] on section "Kết quả tìm kiếm ( 0 ) Bộ lọc No Data vpgiengday.halan 1 Điều hành xe Kho hàng …" at bounding box center [294, 141] width 589 height 282
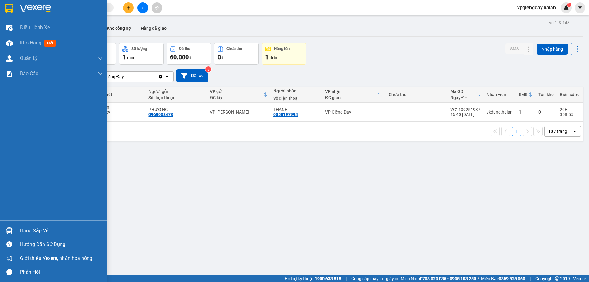
click at [32, 229] on div "Hàng sắp về" at bounding box center [61, 230] width 83 height 9
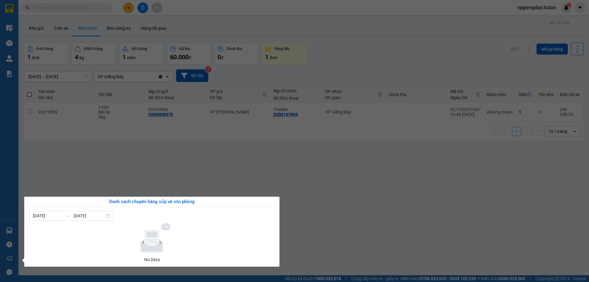
click at [108, 164] on section "Kết quả tìm kiếm ( 0 ) Bộ lọc No Data vpgiengday.halan 1 Điều hành xe Kho hàng …" at bounding box center [294, 141] width 589 height 282
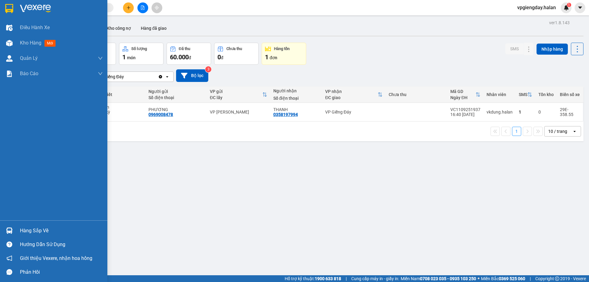
click at [32, 230] on div "Hàng sắp về" at bounding box center [61, 230] width 83 height 9
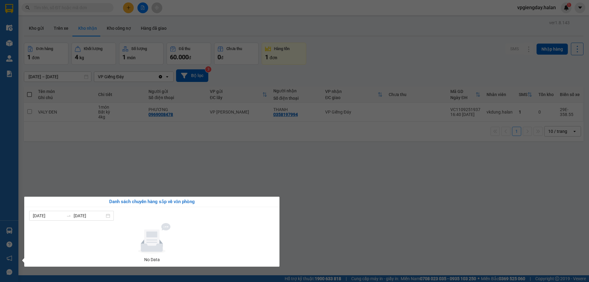
click at [281, 154] on section "Kết quả tìm kiếm ( 0 ) Bộ lọc No Data vpgiengday.halan 1 Điều hành xe Kho hàng …" at bounding box center [294, 141] width 589 height 282
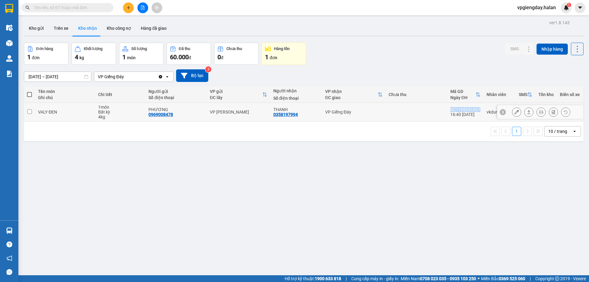
drag, startPoint x: 447, startPoint y: 111, endPoint x: 476, endPoint y: 111, distance: 29.8
click at [476, 111] on td "VC1109251937 16:40 [DATE]" at bounding box center [466, 112] width 36 height 19
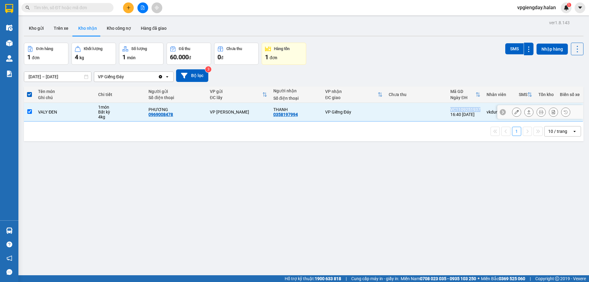
copy div "VC1109251937"
click at [256, 239] on div "ver 1.8.143 Kho gửi Trên xe Kho nhận Kho công nợ Hàng đã giao Đơn hàng 1 đơn Kh…" at bounding box center [303, 159] width 565 height 282
click at [27, 110] on td at bounding box center [29, 112] width 11 height 19
checkbox input "false"
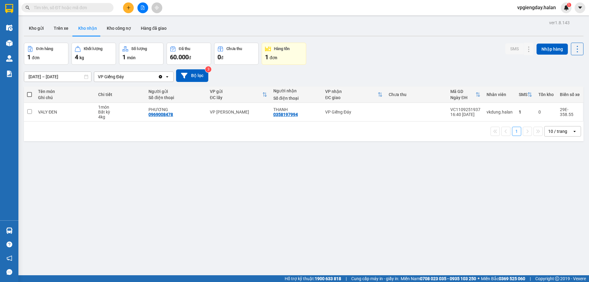
click at [72, 6] on input "text" at bounding box center [70, 7] width 72 height 7
paste input "VC1109251937"
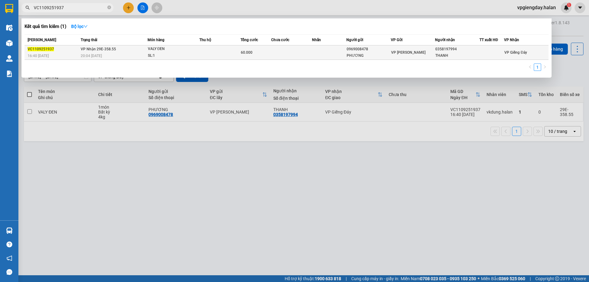
type input "VC1109251937"
click at [203, 51] on td at bounding box center [220, 52] width 41 height 14
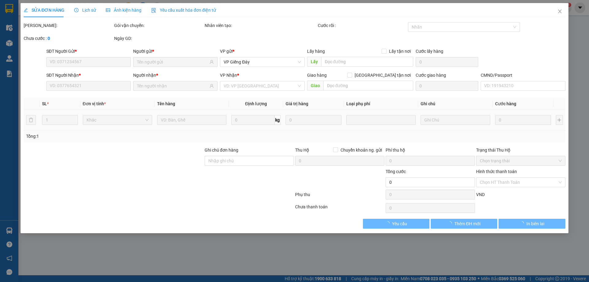
type input "0969008478"
type input "PHƯƠNG"
type input "0358197994"
type input "THANH"
type input "60.000"
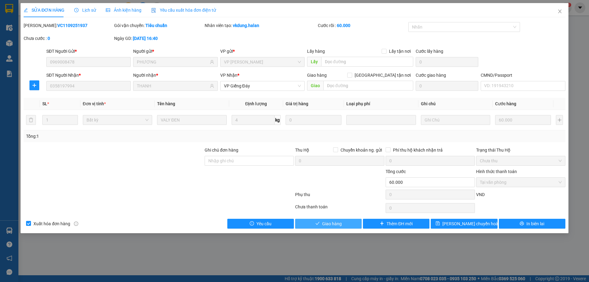
click at [341, 226] on span "Giao hàng" at bounding box center [332, 223] width 20 height 7
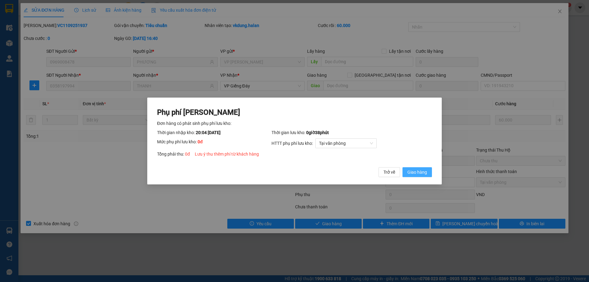
click at [414, 171] on span "Giao hàng" at bounding box center [418, 172] width 20 height 7
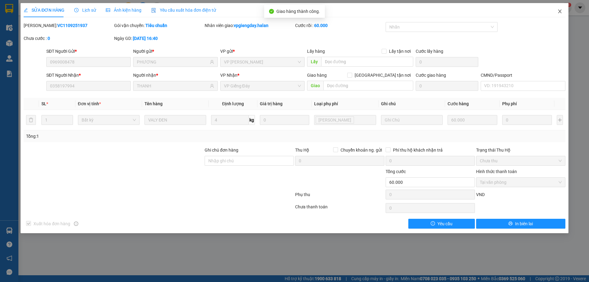
click at [560, 12] on icon "close" at bounding box center [560, 11] width 5 height 5
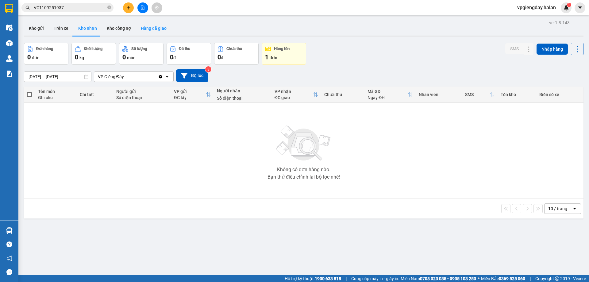
click at [152, 28] on button "Hàng đã giao" at bounding box center [154, 28] width 36 height 15
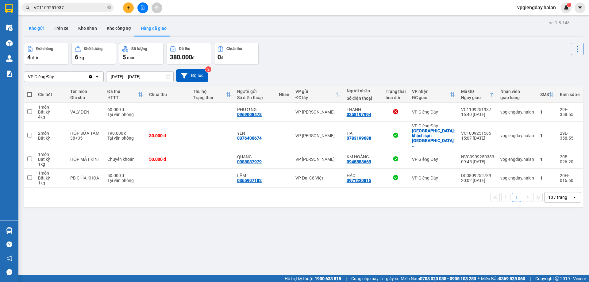
click at [39, 28] on button "Kho gửi" at bounding box center [36, 28] width 25 height 15
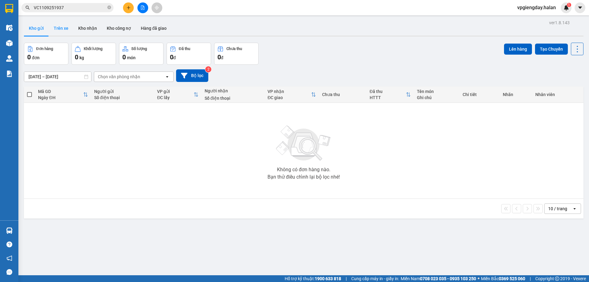
click at [60, 29] on button "Trên xe" at bounding box center [61, 28] width 25 height 15
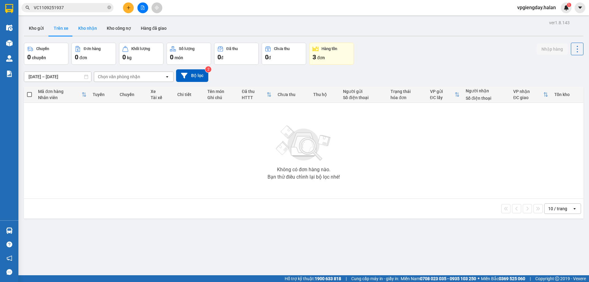
click at [88, 32] on button "Kho nhận" at bounding box center [87, 28] width 29 height 15
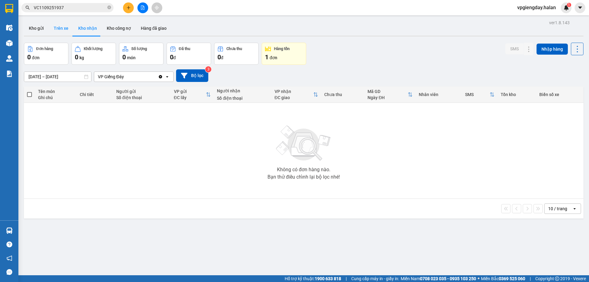
click at [62, 29] on button "Trên xe" at bounding box center [61, 28] width 25 height 15
type input "[DATE] – [DATE]"
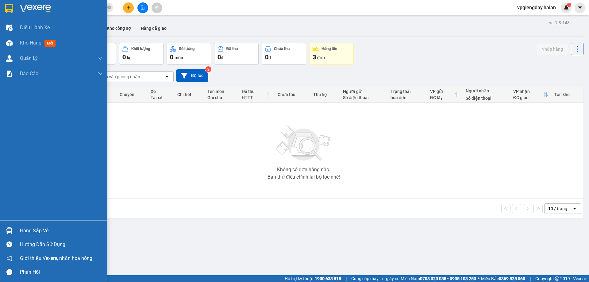
click at [39, 226] on div "Hàng sắp về" at bounding box center [61, 230] width 83 height 9
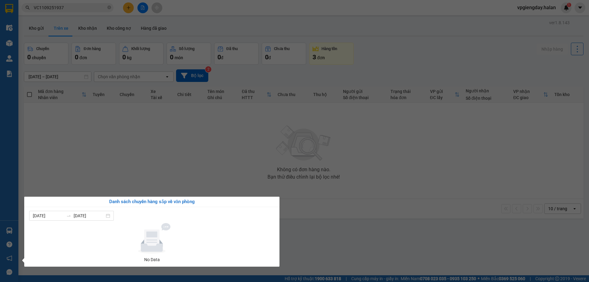
click at [79, 164] on section "Kết quả tìm kiếm ( 1 ) Bộ lọc Mã ĐH Trạng thái Món hàng Thu hộ Tổng cước Chưa c…" at bounding box center [294, 141] width 589 height 282
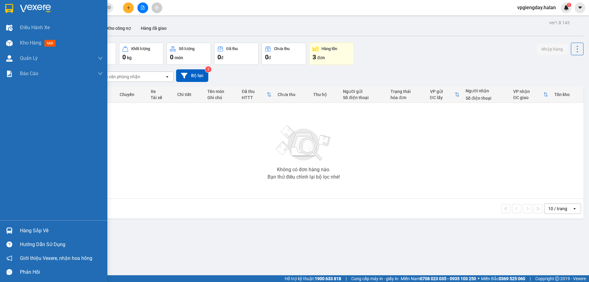
click at [47, 233] on div "Hàng sắp về" at bounding box center [61, 230] width 83 height 9
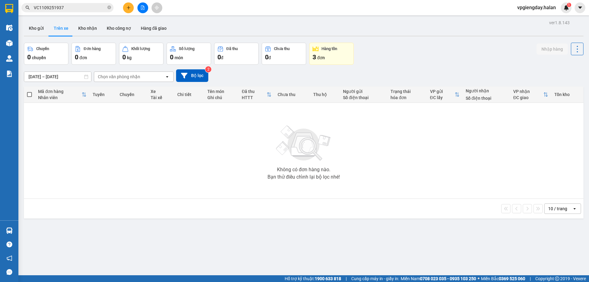
click at [95, 162] on section "Kết quả tìm kiếm ( 1 ) Bộ lọc Mã ĐH Trạng thái Món hàng Thu hộ Tổng cước Chưa c…" at bounding box center [294, 141] width 589 height 282
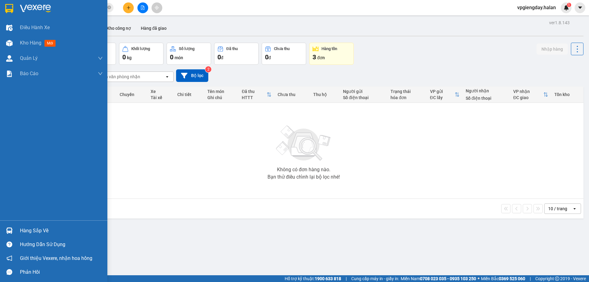
click at [41, 230] on div "Hàng sắp về" at bounding box center [61, 230] width 83 height 9
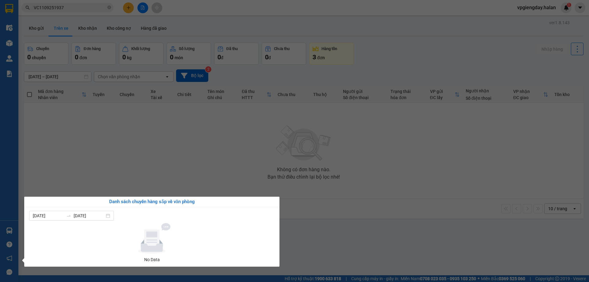
click at [104, 153] on section "Kết quả tìm kiếm ( 1 ) Bộ lọc Mã ĐH Trạng thái Món hàng Thu hộ Tổng cước Chưa c…" at bounding box center [294, 141] width 589 height 282
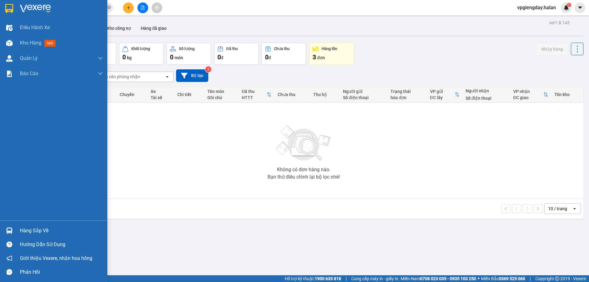
click at [40, 236] on div "Hàng sắp về" at bounding box center [53, 231] width 107 height 14
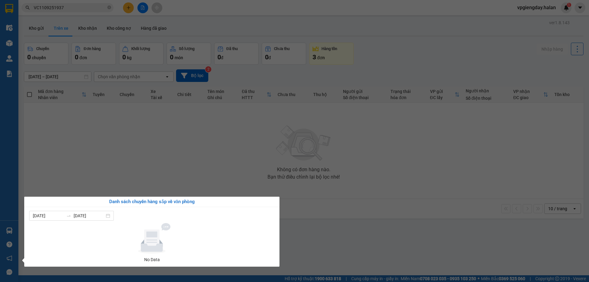
click at [110, 149] on section "Kết quả tìm kiếm ( 1 ) Bộ lọc Mã ĐH Trạng thái Món hàng Thu hộ Tổng cước Chưa c…" at bounding box center [294, 141] width 589 height 282
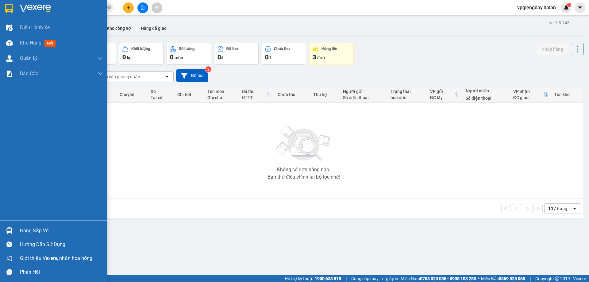
click at [41, 235] on div "Hàng sắp về" at bounding box center [53, 231] width 107 height 14
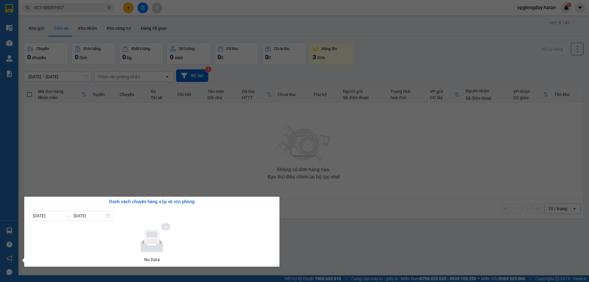
click at [110, 164] on section "Kết quả tìm kiếm ( 1 ) Bộ lọc Mã ĐH Trạng thái Món hàng Thu hộ Tổng cước Chưa c…" at bounding box center [294, 141] width 589 height 282
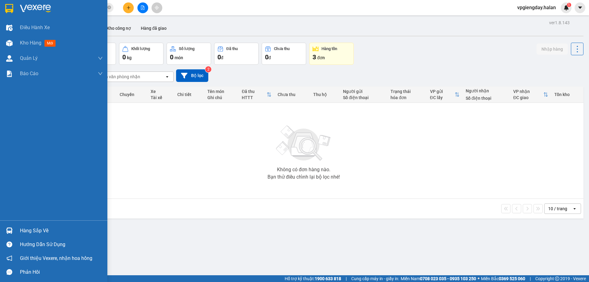
click at [35, 229] on div "Hàng sắp về" at bounding box center [61, 230] width 83 height 9
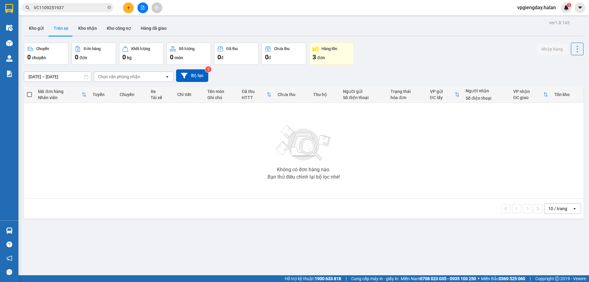
click at [111, 157] on section "Kết quả tìm kiếm ( 1 ) Bộ lọc Mã ĐH Trạng thái Món hàng Thu hộ Tổng cước Chưa c…" at bounding box center [294, 141] width 589 height 282
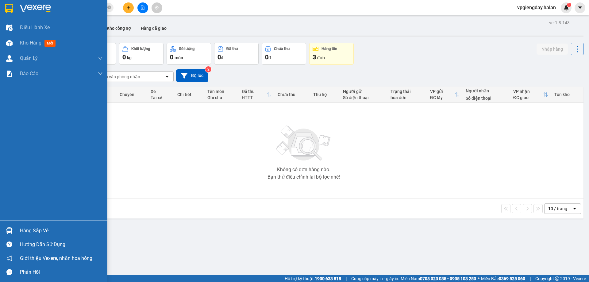
click at [36, 233] on div "Hàng sắp về" at bounding box center [61, 230] width 83 height 9
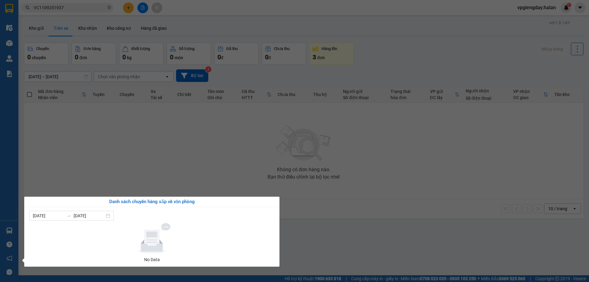
drag, startPoint x: 128, startPoint y: 128, endPoint x: 123, endPoint y: 129, distance: 5.4
click at [128, 128] on section "Kết quả tìm kiếm ( 1 ) Bộ lọc Mã ĐH Trạng thái Món hàng Thu hộ Tổng cước Chưa c…" at bounding box center [294, 141] width 589 height 282
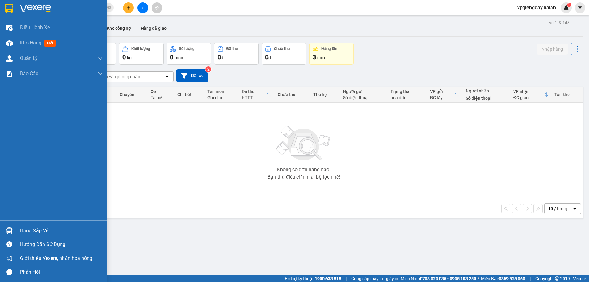
click at [49, 233] on div "Hàng sắp về" at bounding box center [61, 230] width 83 height 9
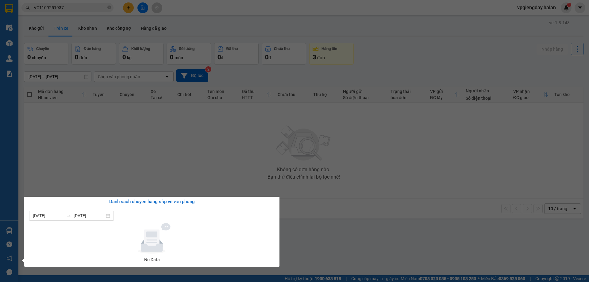
click at [129, 130] on section "Kết quả tìm kiếm ( 1 ) Bộ lọc Mã ĐH Trạng thái Món hàng Thu hộ Tổng cước Chưa c…" at bounding box center [294, 141] width 589 height 282
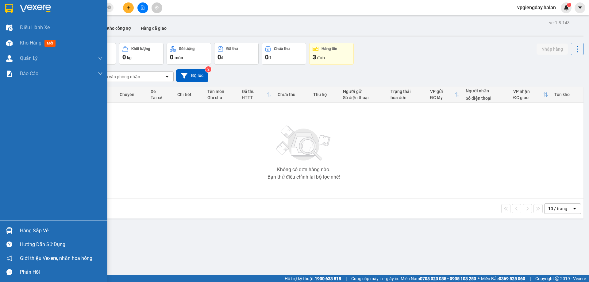
click at [45, 229] on div "Hàng sắp về" at bounding box center [61, 230] width 83 height 9
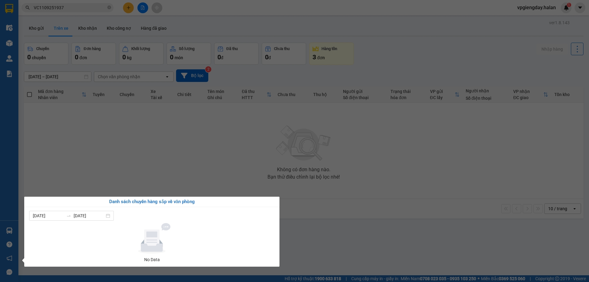
click at [128, 158] on section "Kết quả tìm kiếm ( 1 ) Bộ lọc Mã ĐH Trạng thái Món hàng Thu hộ Tổng cước Chưa c…" at bounding box center [294, 141] width 589 height 282
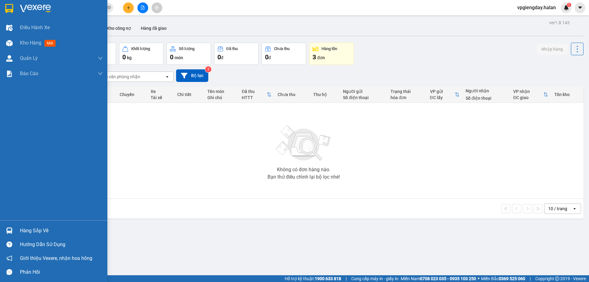
click at [36, 233] on div "Hàng sắp về" at bounding box center [61, 230] width 83 height 9
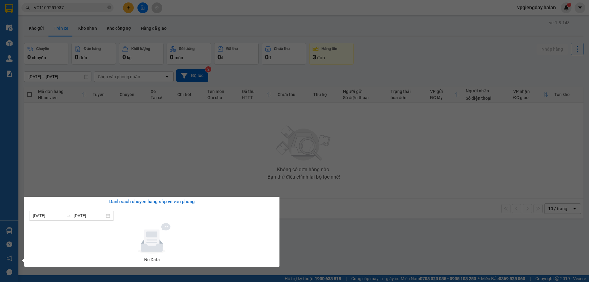
click at [132, 160] on section "Kết quả tìm kiếm ( 1 ) Bộ lọc Mã ĐH Trạng thái Món hàng Thu hộ Tổng cước Chưa c…" at bounding box center [294, 141] width 589 height 282
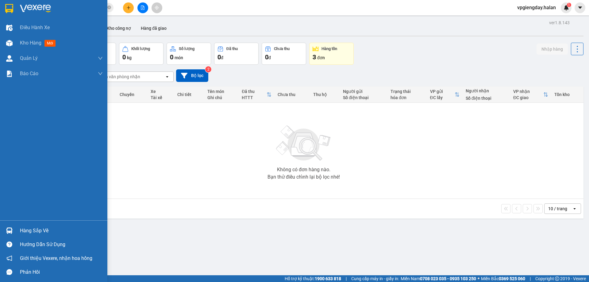
click at [32, 230] on div "Hàng sắp về" at bounding box center [61, 230] width 83 height 9
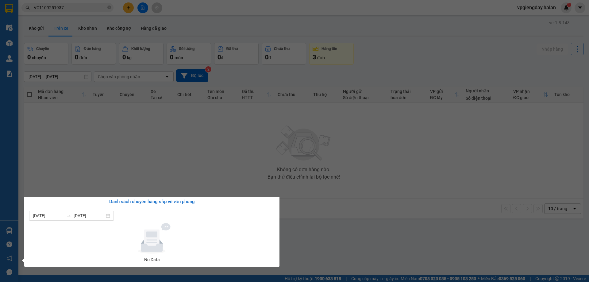
click at [137, 165] on section "Kết quả tìm kiếm ( 1 ) Bộ lọc Mã ĐH Trạng thái Món hàng Thu hộ Tổng cước Chưa c…" at bounding box center [294, 141] width 589 height 282
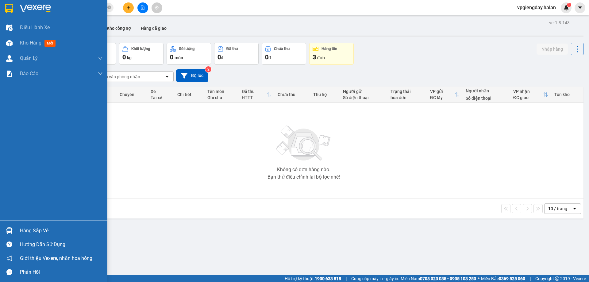
click at [26, 226] on div "Hàng sắp về" at bounding box center [61, 230] width 83 height 9
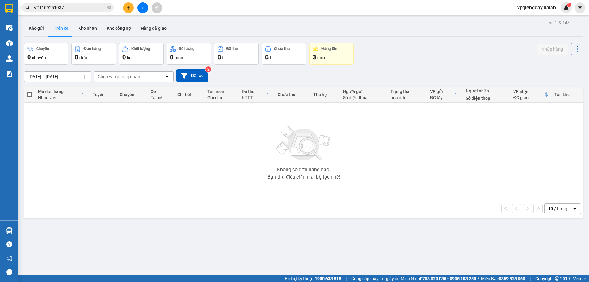
click at [125, 147] on section "Kết quả tìm kiếm ( 1 ) Bộ lọc Mã ĐH Trạng thái Món hàng Thu hộ Tổng cước Chưa c…" at bounding box center [294, 141] width 589 height 282
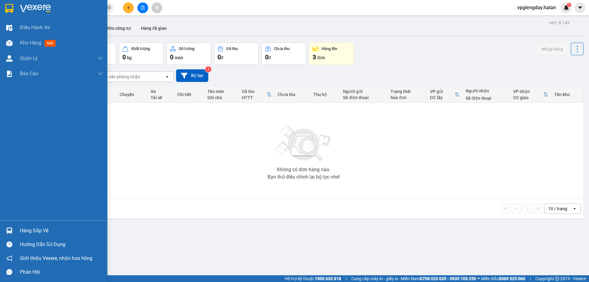
click at [30, 232] on div "Hàng sắp về" at bounding box center [61, 230] width 83 height 9
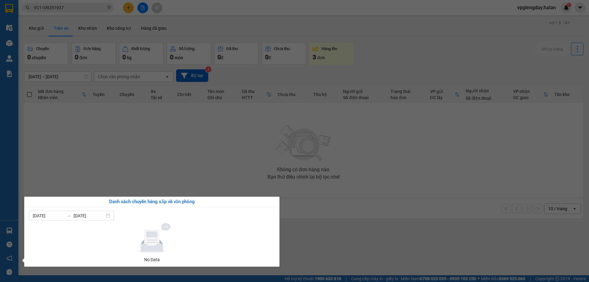
click at [93, 164] on section "Kết quả tìm kiếm ( 1 ) Bộ lọc Mã ĐH Trạng thái Món hàng Thu hộ Tổng cước Chưa c…" at bounding box center [294, 141] width 589 height 282
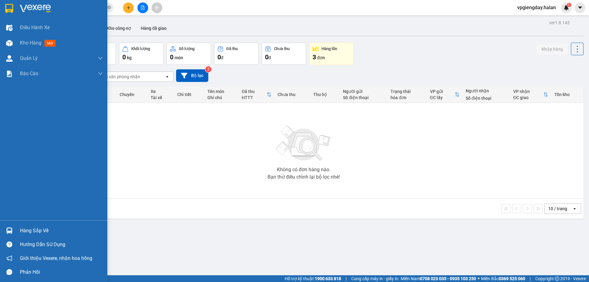
click at [31, 230] on div "Hàng sắp về" at bounding box center [61, 230] width 83 height 9
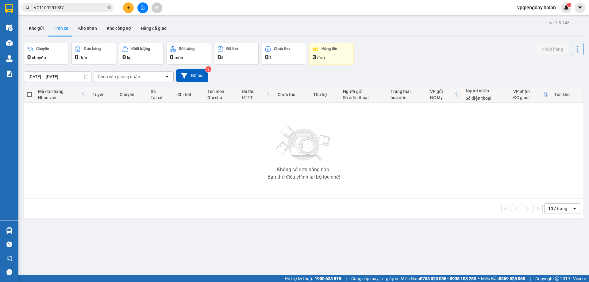
click at [147, 145] on section "Kết quả tìm kiếm ( 1 ) Bộ lọc Mã ĐH Trạng thái Món hàng Thu hộ Tổng cước Chưa c…" at bounding box center [294, 141] width 589 height 282
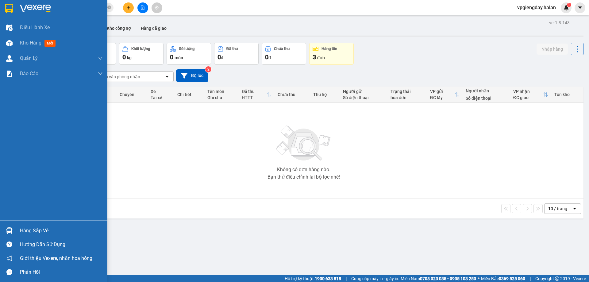
click at [38, 231] on div "Hàng sắp về" at bounding box center [61, 230] width 83 height 9
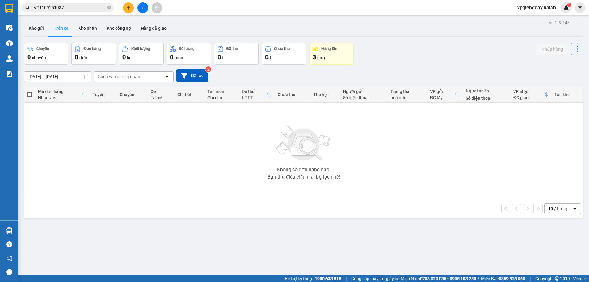
click at [115, 176] on section "Kết quả tìm kiếm ( 1 ) Bộ lọc Mã ĐH Trạng thái Món hàng Thu hộ Tổng cước Chưa c…" at bounding box center [294, 141] width 589 height 282
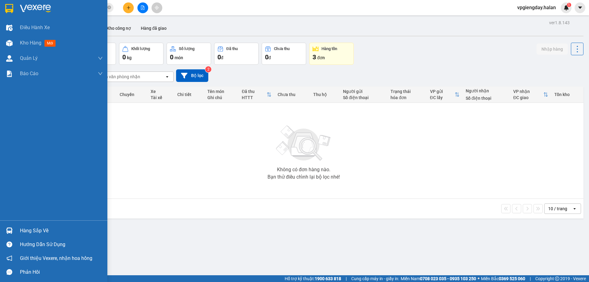
click at [33, 237] on div "Hàng sắp về" at bounding box center [53, 231] width 107 height 14
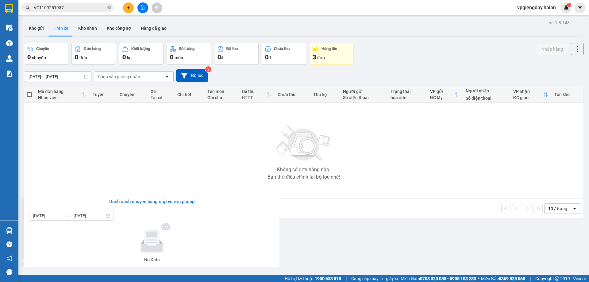
click at [113, 178] on section "Kết quả tìm kiếm ( 1 ) Bộ lọc Mã ĐH Trạng thái Món hàng Thu hộ Tổng cước Chưa c…" at bounding box center [294, 141] width 589 height 282
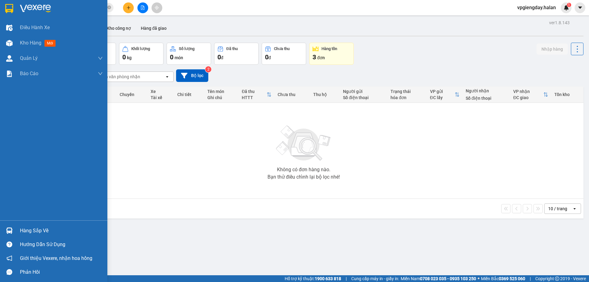
drag, startPoint x: 35, startPoint y: 231, endPoint x: 40, endPoint y: 229, distance: 5.2
click at [36, 231] on div "Hàng sắp về" at bounding box center [61, 230] width 83 height 9
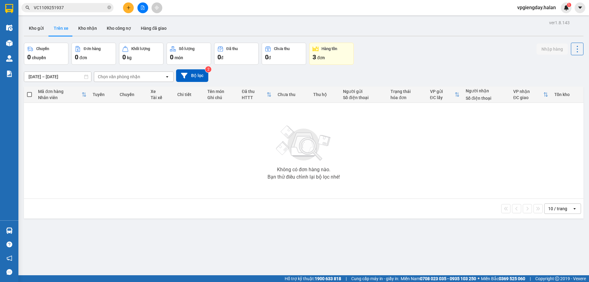
click at [117, 176] on section "Kết quả tìm kiếm ( 1 ) Bộ lọc Mã ĐH Trạng thái Món hàng Thu hộ Tổng cước Chưa c…" at bounding box center [294, 141] width 589 height 282
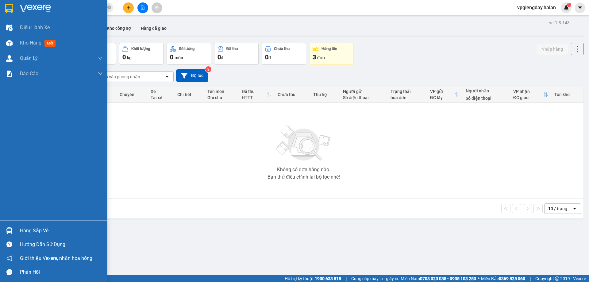
click at [33, 229] on div "Hàng sắp về" at bounding box center [61, 230] width 83 height 9
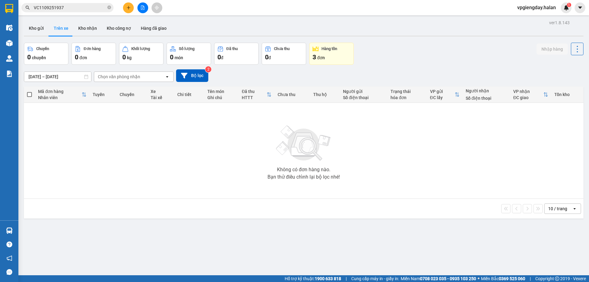
click at [97, 180] on section "Kết quả tìm kiếm ( 1 ) Bộ lọc Mã ĐH Trạng thái Món hàng Thu hộ Tổng cước Chưa c…" at bounding box center [294, 141] width 589 height 282
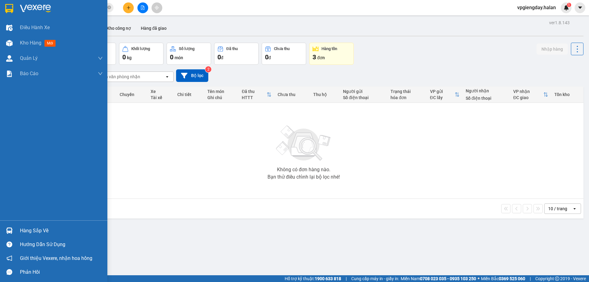
click at [29, 230] on div "Hàng sắp về" at bounding box center [61, 230] width 83 height 9
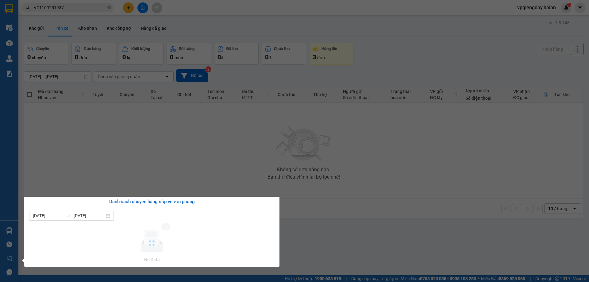
click at [114, 180] on section "Kết quả tìm kiếm ( 1 ) Bộ lọc Mã ĐH Trạng thái Món hàng Thu hộ Tổng cước Chưa c…" at bounding box center [294, 141] width 589 height 282
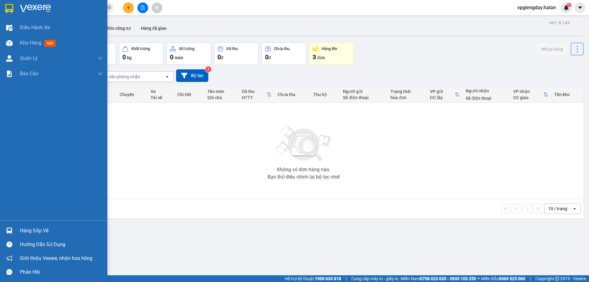
click at [45, 230] on div "Hàng sắp về" at bounding box center [61, 230] width 83 height 9
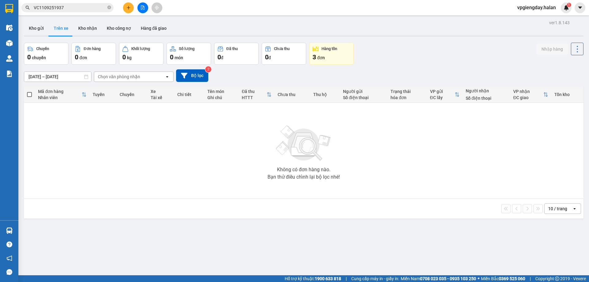
click at [105, 192] on section "Kết quả tìm kiếm ( 1 ) Bộ lọc Mã ĐH Trạng thái Món hàng Thu hộ Tổng cước Chưa c…" at bounding box center [294, 141] width 589 height 282
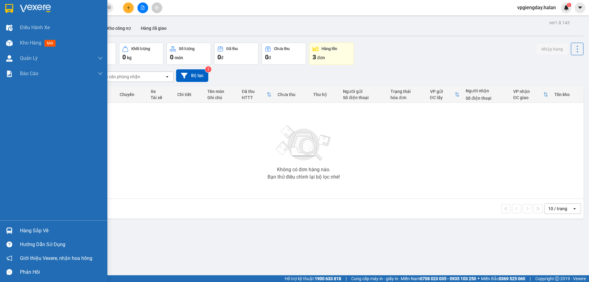
click at [57, 227] on div "Hàng sắp về" at bounding box center [61, 230] width 83 height 9
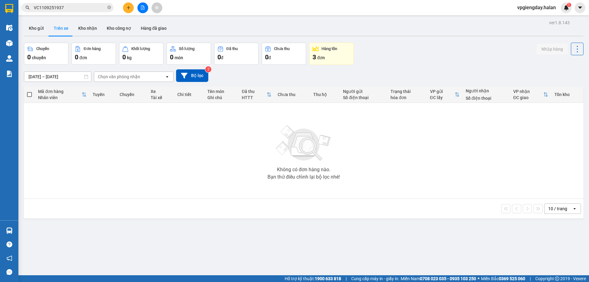
click at [128, 170] on section "Kết quả tìm kiếm ( 1 ) Bộ lọc Mã ĐH Trạng thái Món hàng Thu hộ Tổng cước Chưa c…" at bounding box center [294, 141] width 589 height 282
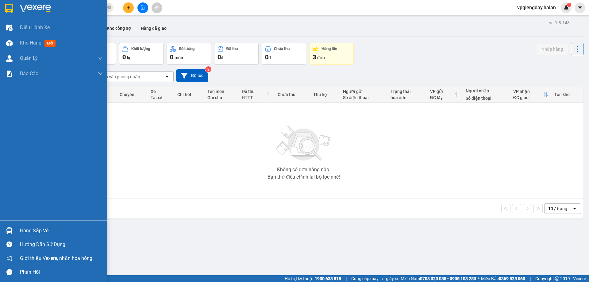
click at [38, 230] on div "Hàng sắp về" at bounding box center [61, 230] width 83 height 9
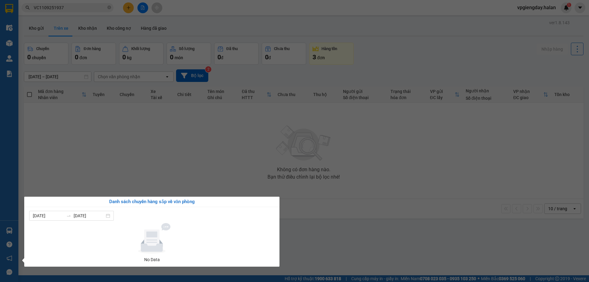
click at [119, 175] on section "Kết quả tìm kiếm ( 1 ) Bộ lọc Mã ĐH Trạng thái Món hàng Thu hộ Tổng cước Chưa c…" at bounding box center [294, 141] width 589 height 282
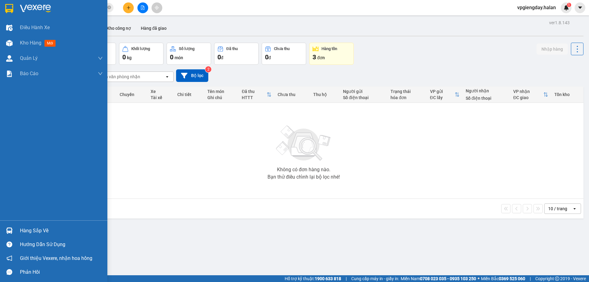
click at [33, 231] on div "Hàng sắp về" at bounding box center [61, 230] width 83 height 9
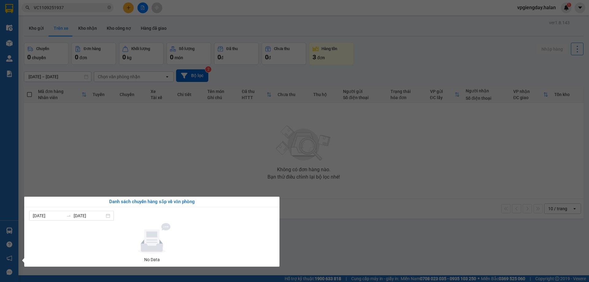
click at [152, 183] on section "Kết quả tìm kiếm ( 1 ) Bộ lọc Mã ĐH Trạng thái Món hàng Thu hộ Tổng cước Chưa c…" at bounding box center [294, 141] width 589 height 282
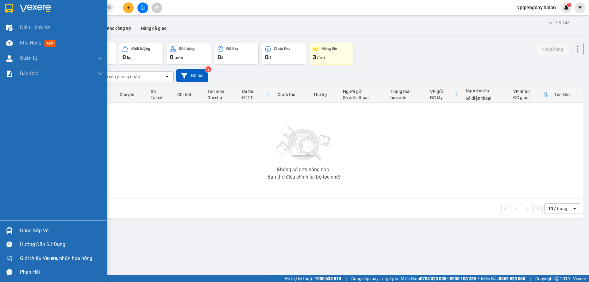
click at [49, 224] on div "Hàng sắp về" at bounding box center [53, 231] width 107 height 14
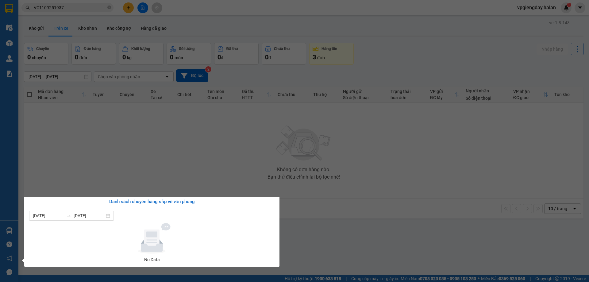
click at [145, 178] on section "Kết quả tìm kiếm ( 1 ) Bộ lọc Mã ĐH Trạng thái Món hàng Thu hộ Tổng cước Chưa c…" at bounding box center [294, 141] width 589 height 282
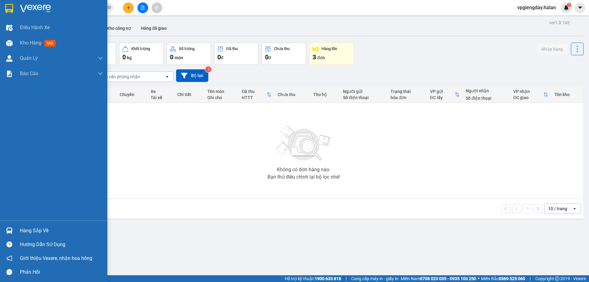
click at [48, 228] on div "Hàng sắp về" at bounding box center [61, 230] width 83 height 9
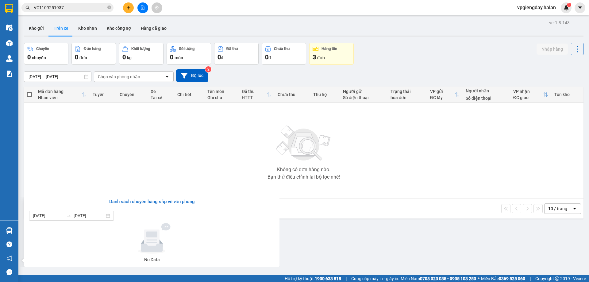
click at [186, 168] on section "Kết quả tìm kiếm ( 1 ) Bộ lọc Mã ĐH Trạng thái Món hàng Thu hộ Tổng cước Chưa c…" at bounding box center [294, 141] width 589 height 282
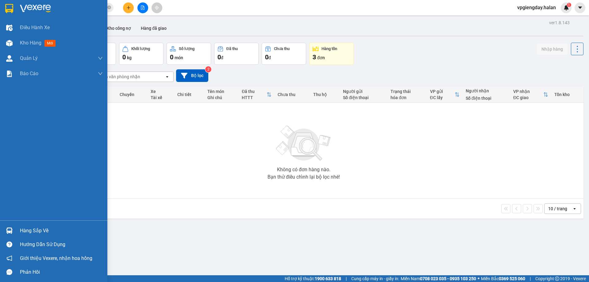
click at [48, 231] on div "Hàng sắp về" at bounding box center [61, 230] width 83 height 9
